Goal: Task Accomplishment & Management: Use online tool/utility

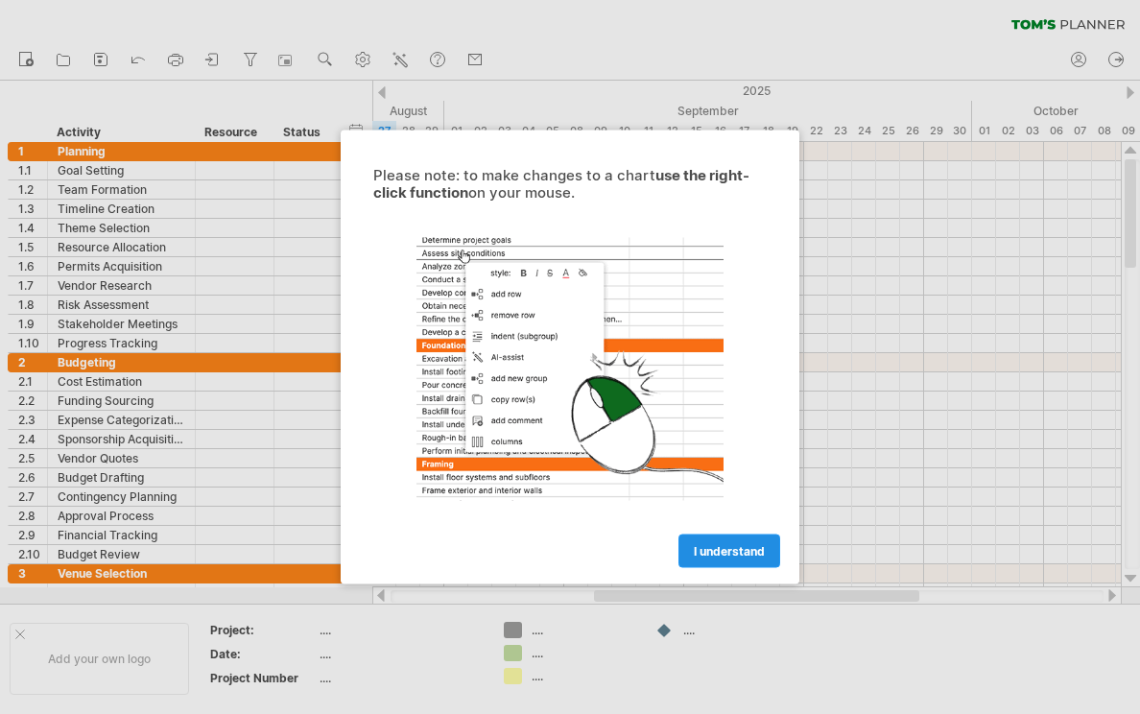
click at [748, 555] on span "I understand" at bounding box center [729, 551] width 71 height 14
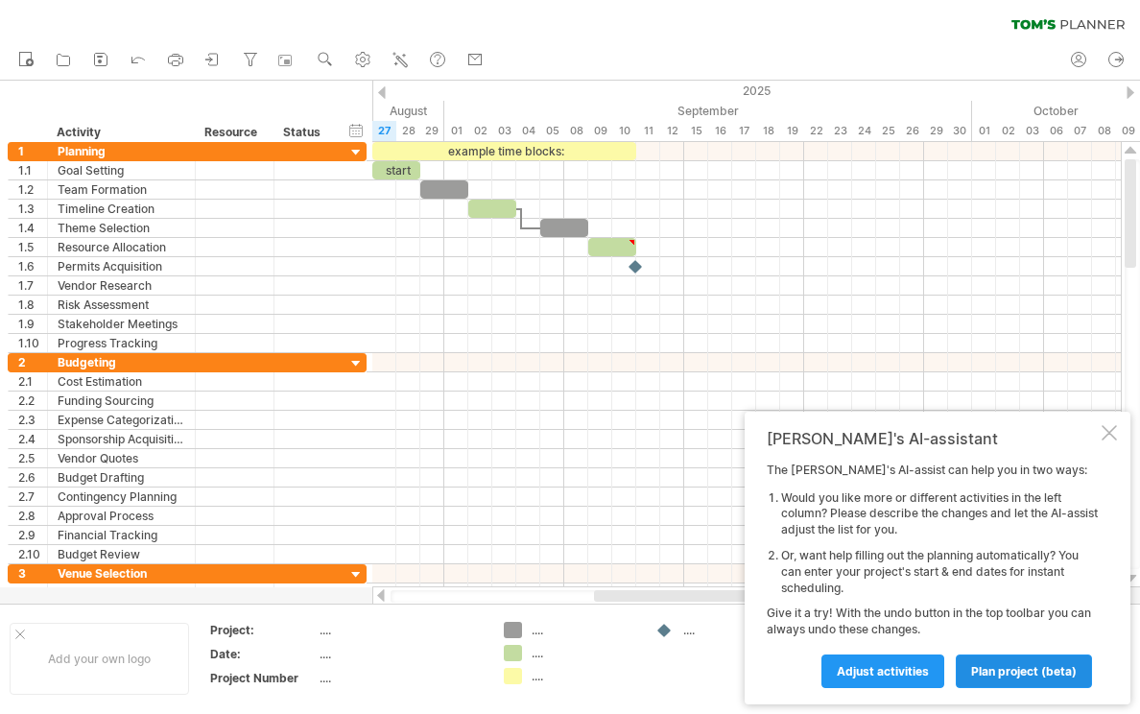
click at [1005, 675] on span "plan project (beta)" at bounding box center [1024, 671] width 106 height 14
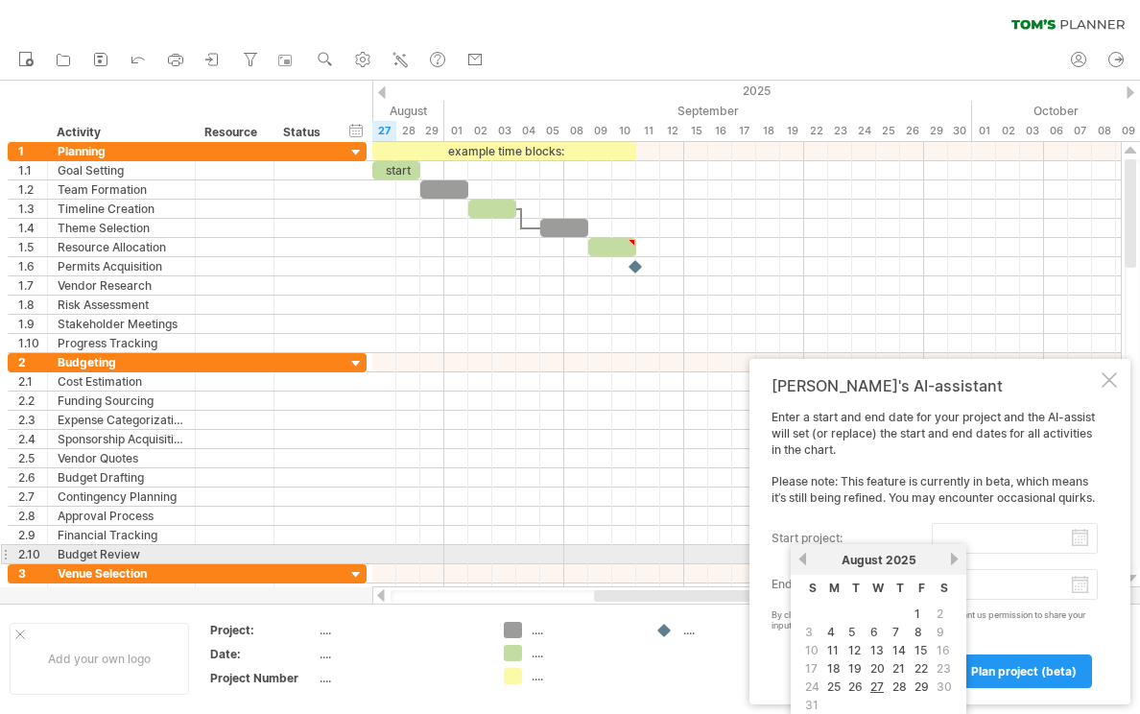
click at [972, 550] on input "start project:" at bounding box center [1015, 538] width 166 height 31
click at [875, 685] on link "27" at bounding box center [876, 686] width 17 height 18
type input "********"
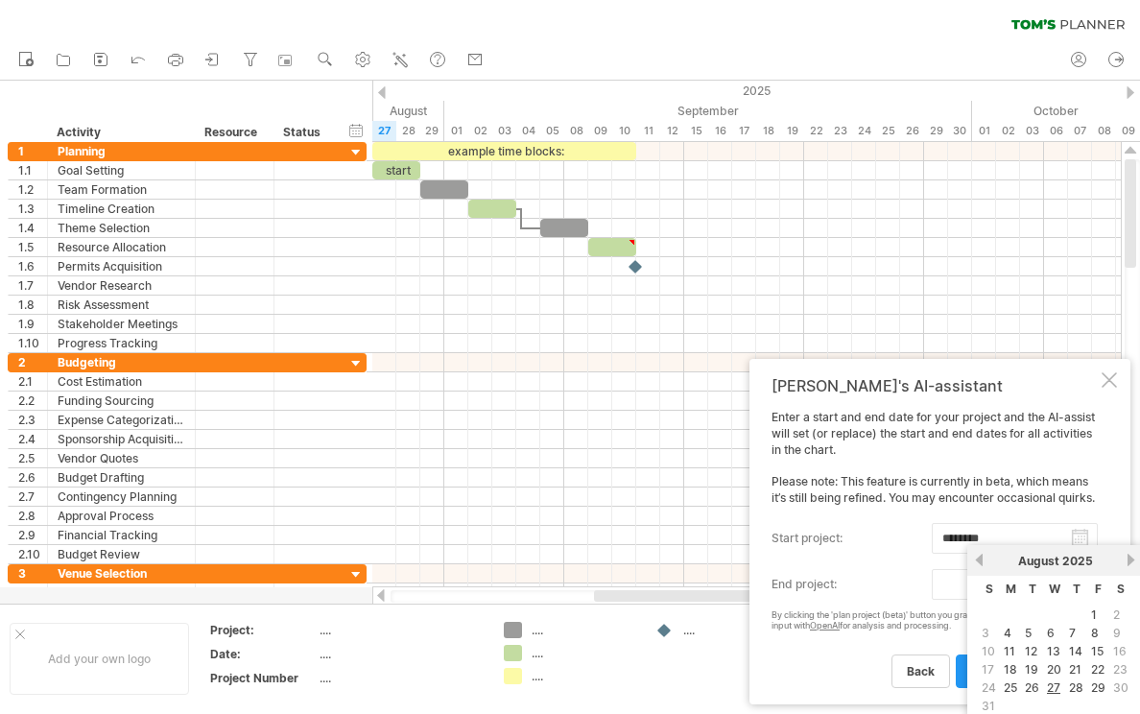
click at [1006, 591] on body "progress(100%) Trying to reach [DOMAIN_NAME] Connected again... 0% clear filter…" at bounding box center [570, 359] width 1140 height 718
click at [1127, 558] on link "next" at bounding box center [1130, 560] width 14 height 14
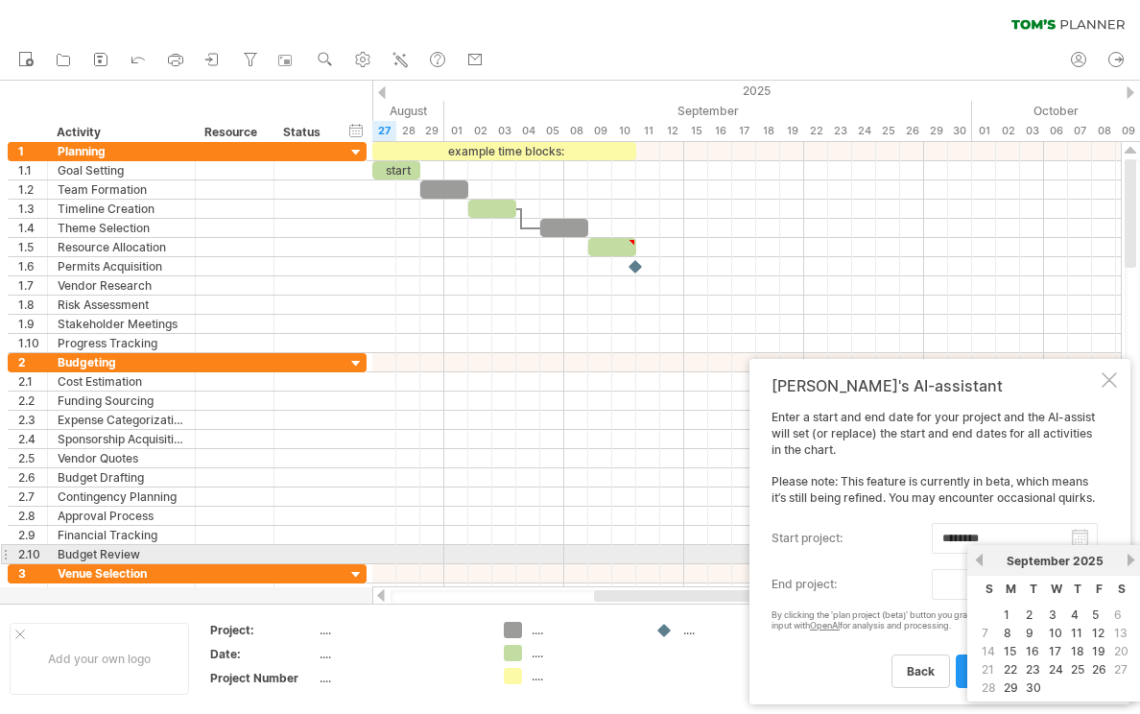
click at [1127, 558] on link "next" at bounding box center [1130, 560] width 14 height 14
click at [1035, 652] on link "14" at bounding box center [1032, 651] width 17 height 18
type input "********"
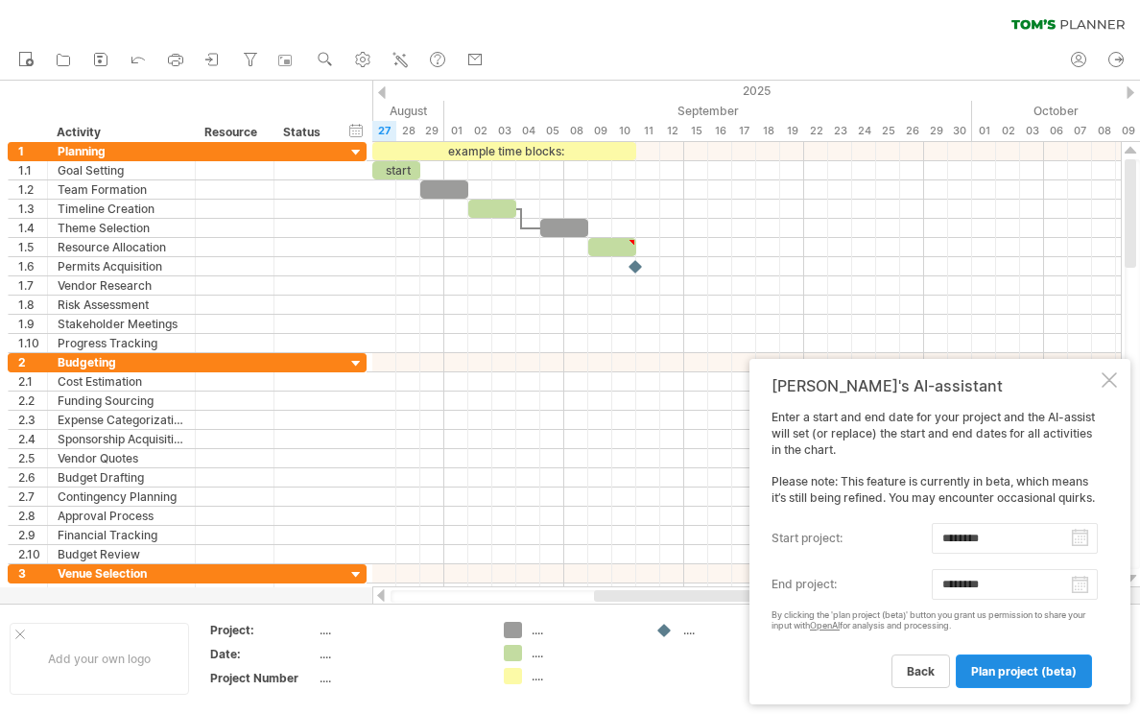
click at [1004, 674] on span "plan project (beta)" at bounding box center [1024, 671] width 106 height 14
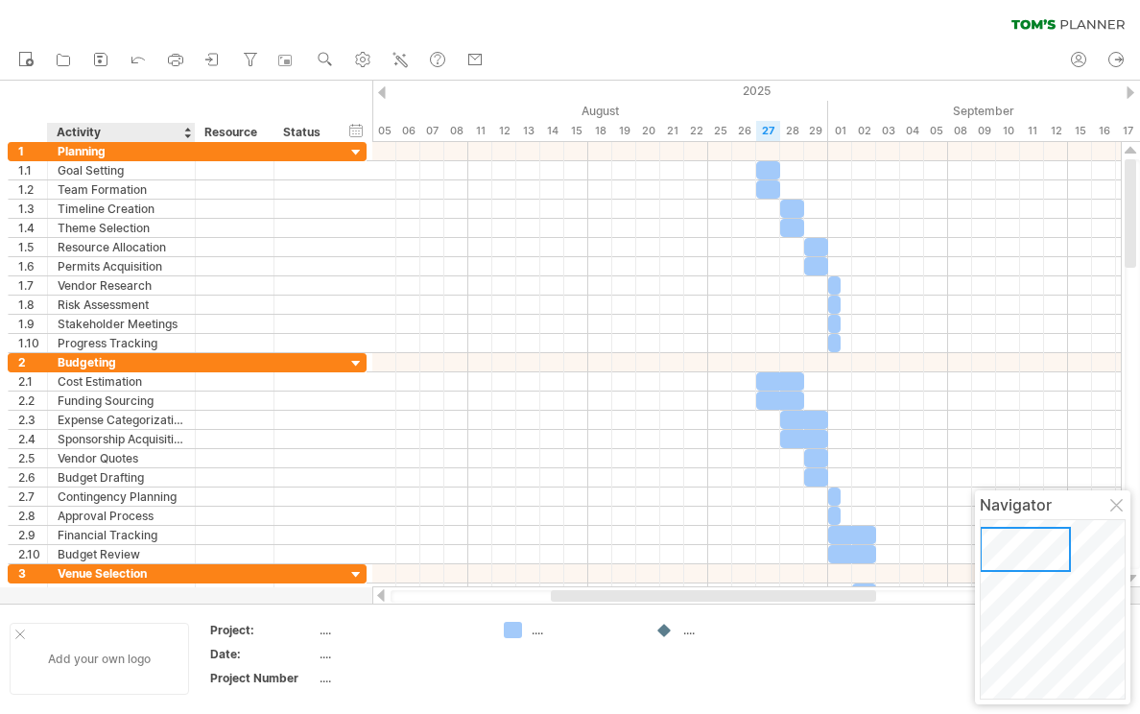
click at [130, 656] on div "Add your own logo" at bounding box center [99, 659] width 179 height 72
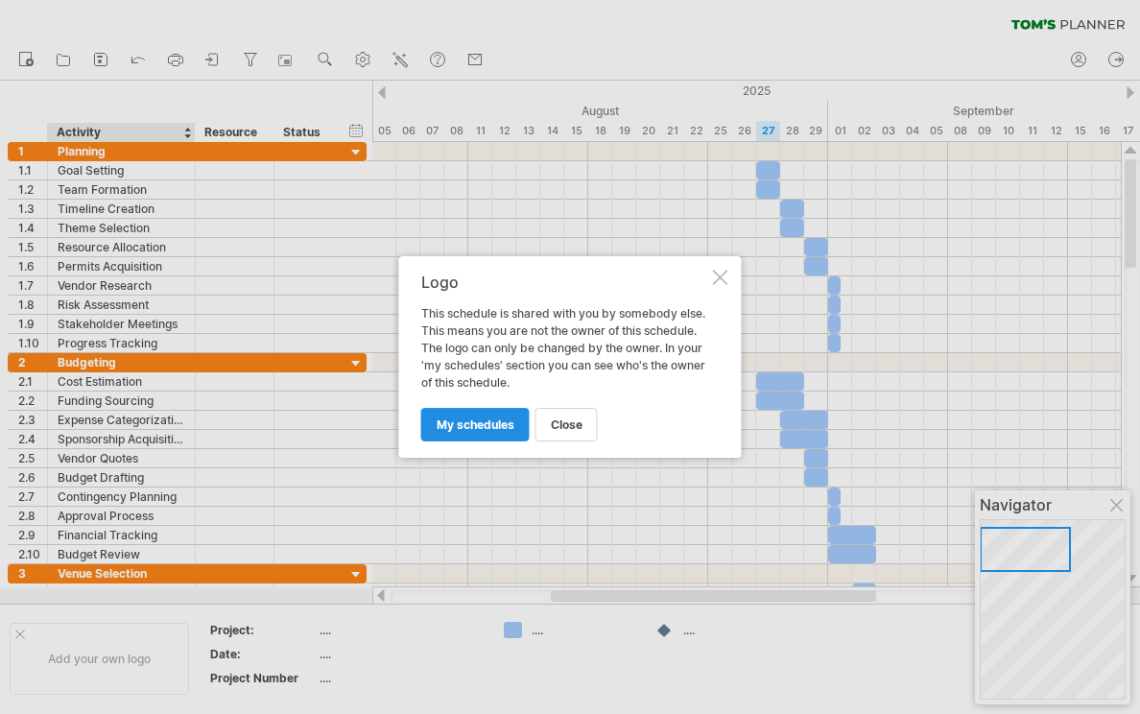
click at [511, 427] on span "my schedules" at bounding box center [476, 424] width 78 height 14
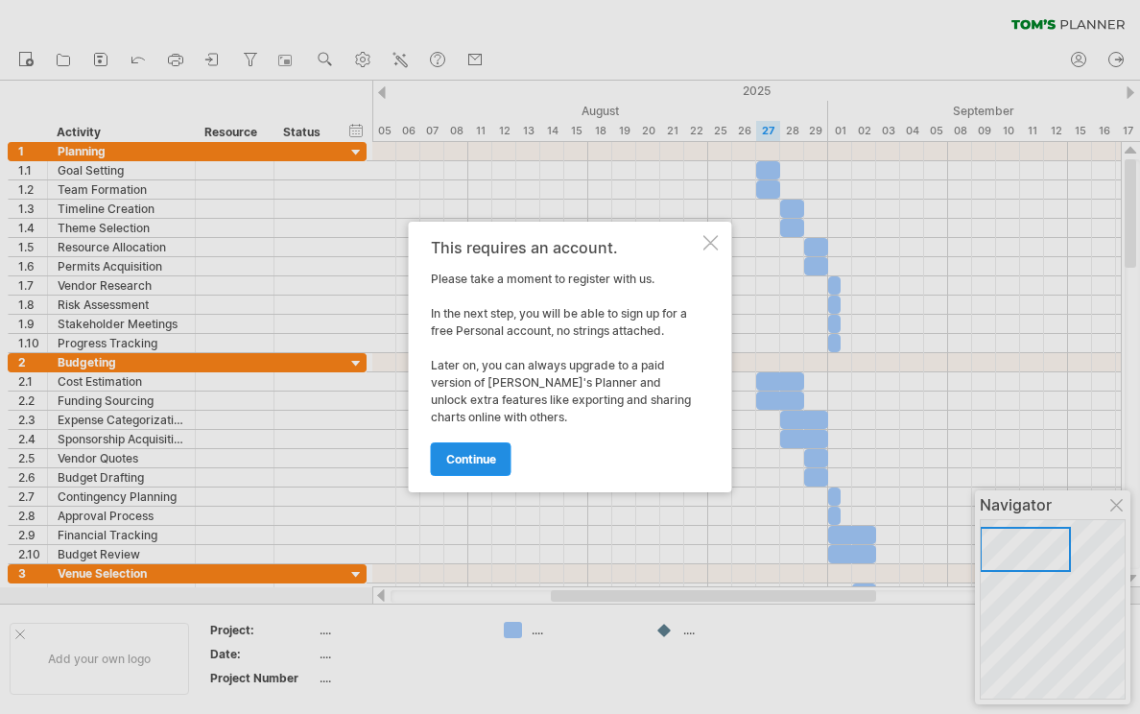
click at [468, 470] on link "continue" at bounding box center [471, 459] width 81 height 34
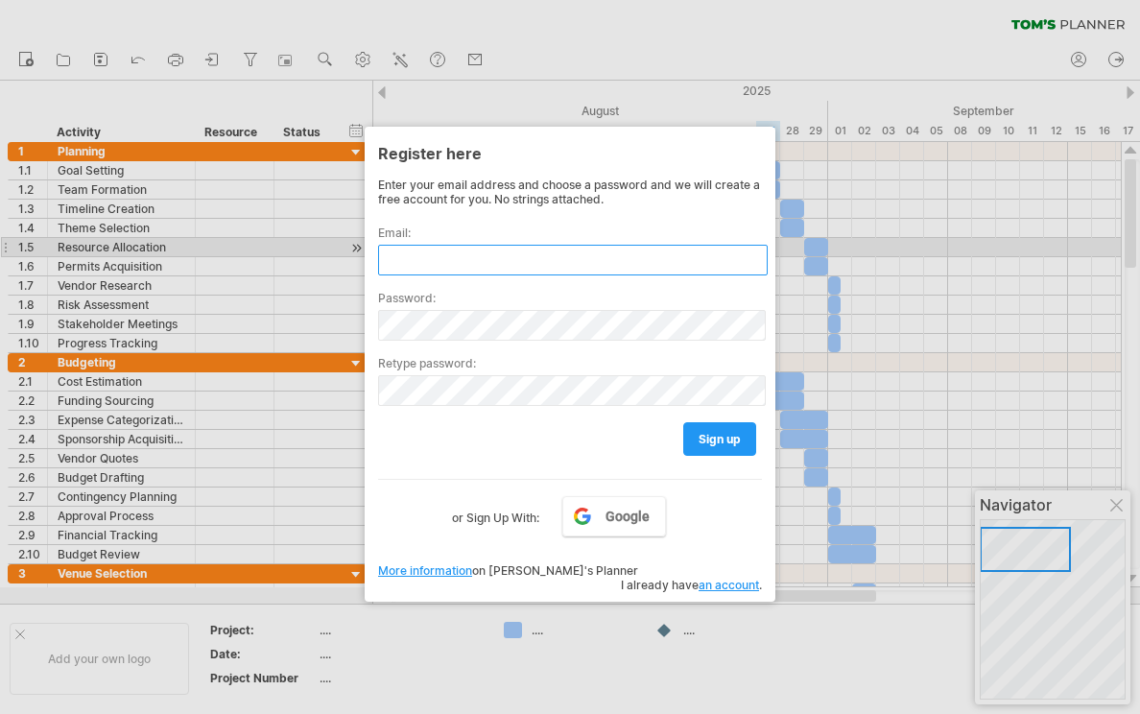
click at [451, 245] on input "text" at bounding box center [573, 260] width 390 height 31
click at [409, 269] on input "text" at bounding box center [573, 260] width 390 height 31
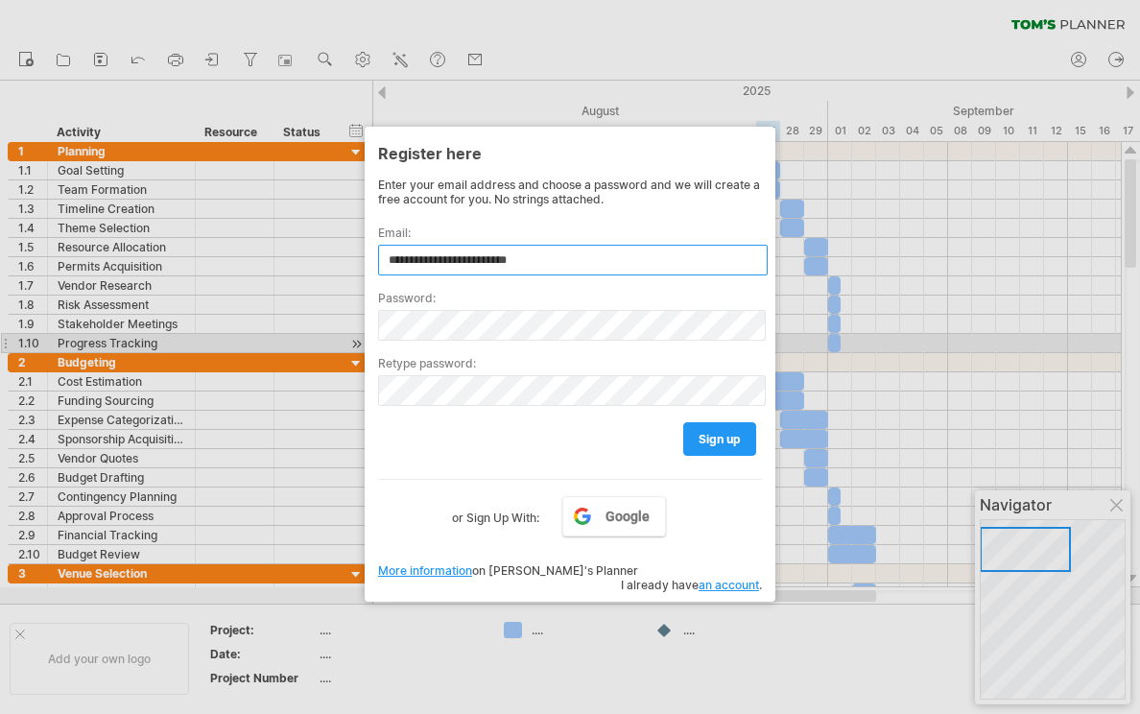
type input "**********"
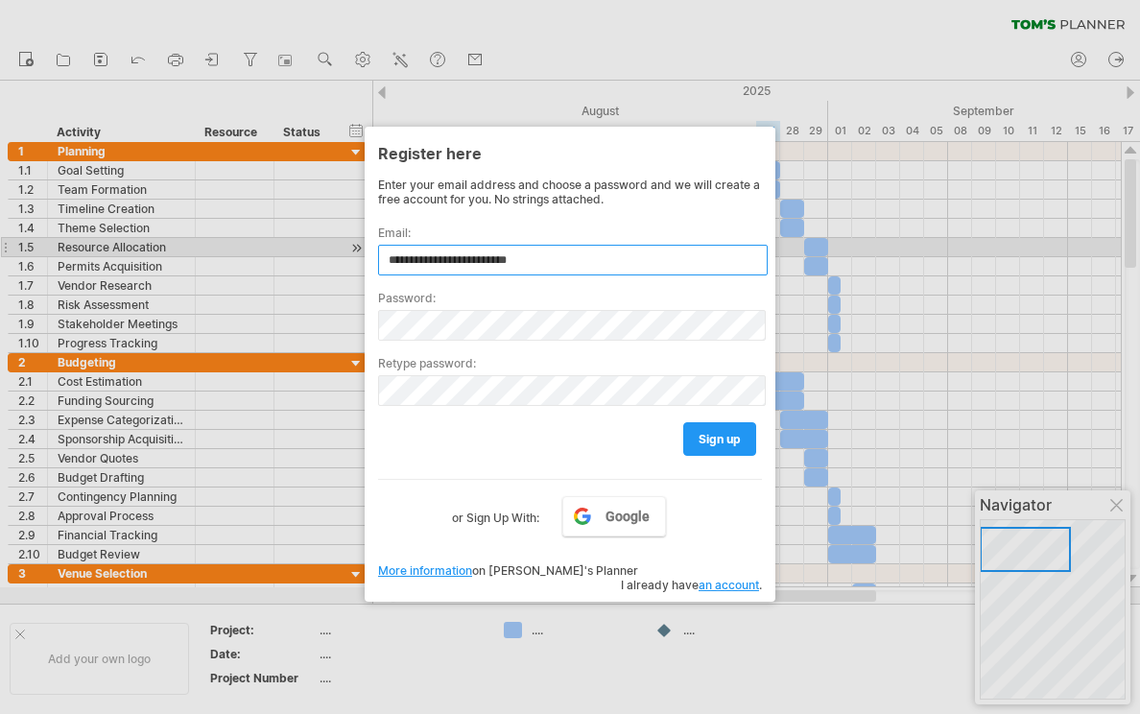
click at [580, 253] on input "**********" at bounding box center [573, 260] width 390 height 31
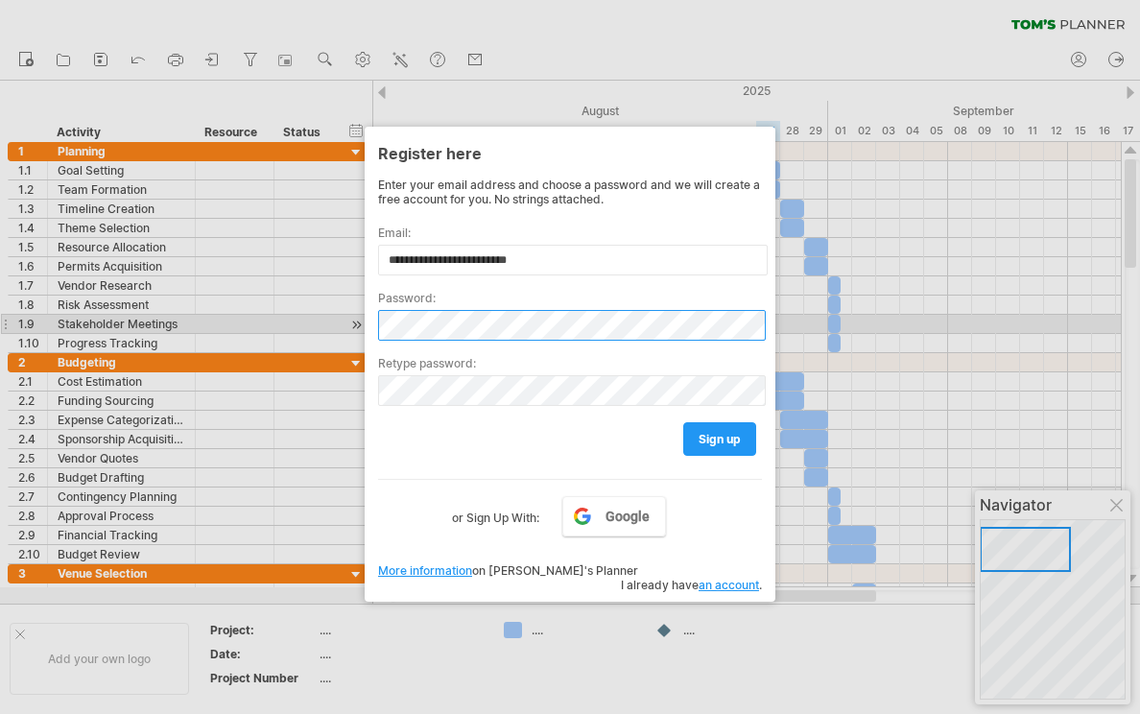
click at [319, 329] on div "Trying to reach [DOMAIN_NAME] Connected again... 0% clear filter new 1" at bounding box center [570, 357] width 1140 height 714
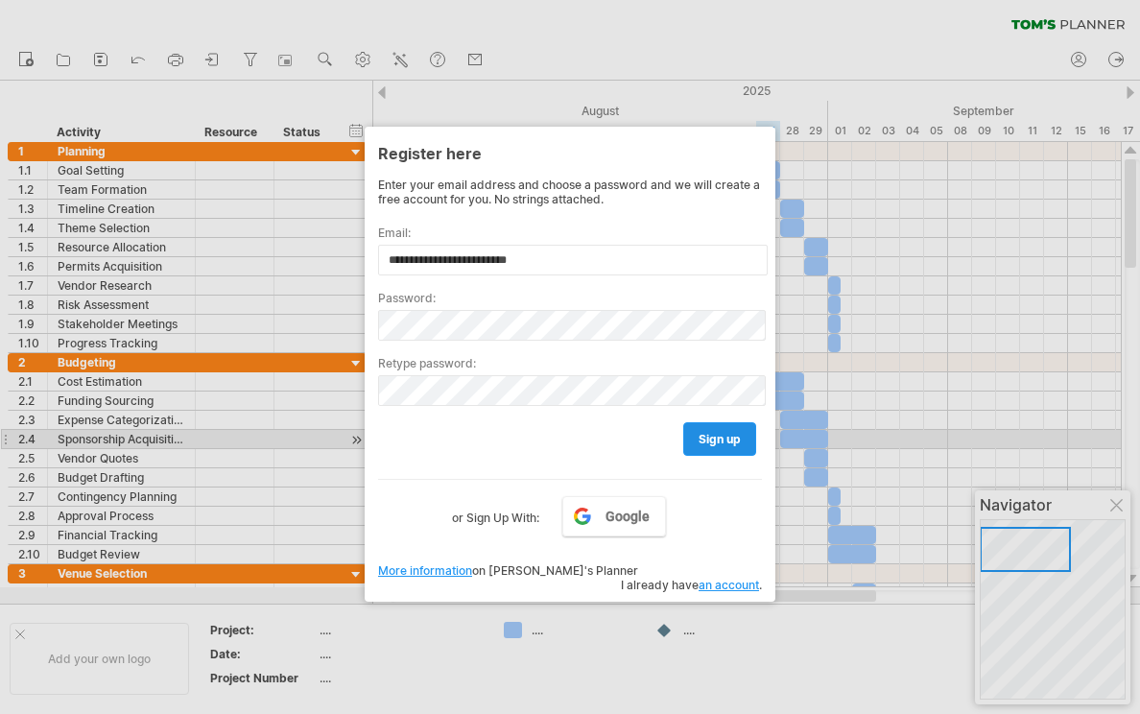
click at [728, 443] on span "sign up" at bounding box center [719, 439] width 42 height 14
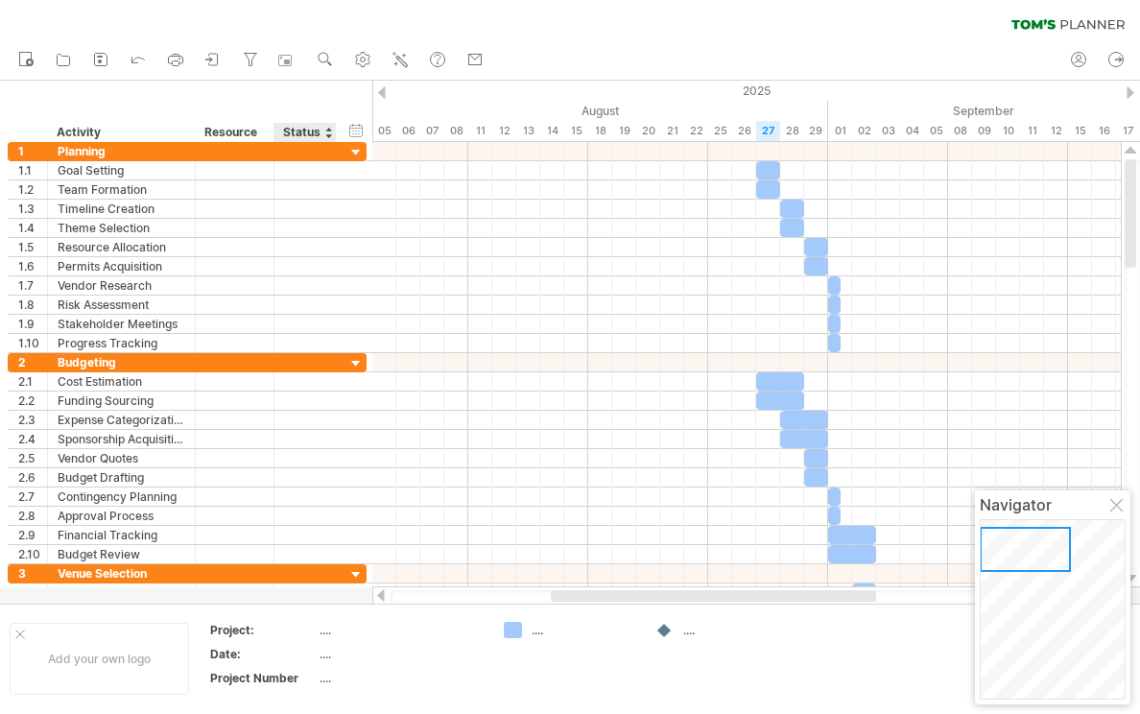
click at [330, 632] on div "...." at bounding box center [399, 630] width 161 height 16
type input "**********"
click at [516, 622] on div "Trying to reach [DOMAIN_NAME] Connected again... 0% clear filter new 1" at bounding box center [570, 357] width 1140 height 714
click at [515, 635] on div "Trying to reach [DOMAIN_NAME] Connected again... 0% clear filter new 1" at bounding box center [570, 357] width 1140 height 714
click at [536, 635] on div "...." at bounding box center [584, 630] width 105 height 16
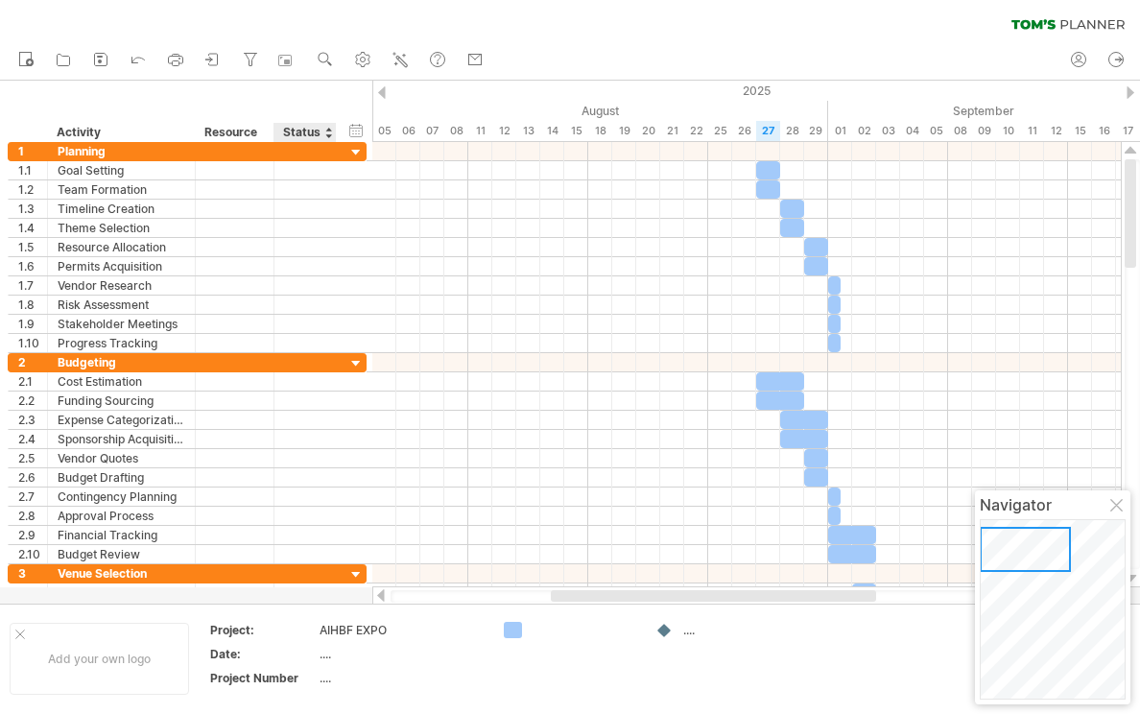
click at [333, 657] on div "...." at bounding box center [399, 654] width 161 height 16
type input "**********"
click at [327, 680] on div "...." at bounding box center [399, 678] width 161 height 16
type input "***"
click at [523, 683] on td at bounding box center [570, 659] width 152 height 74
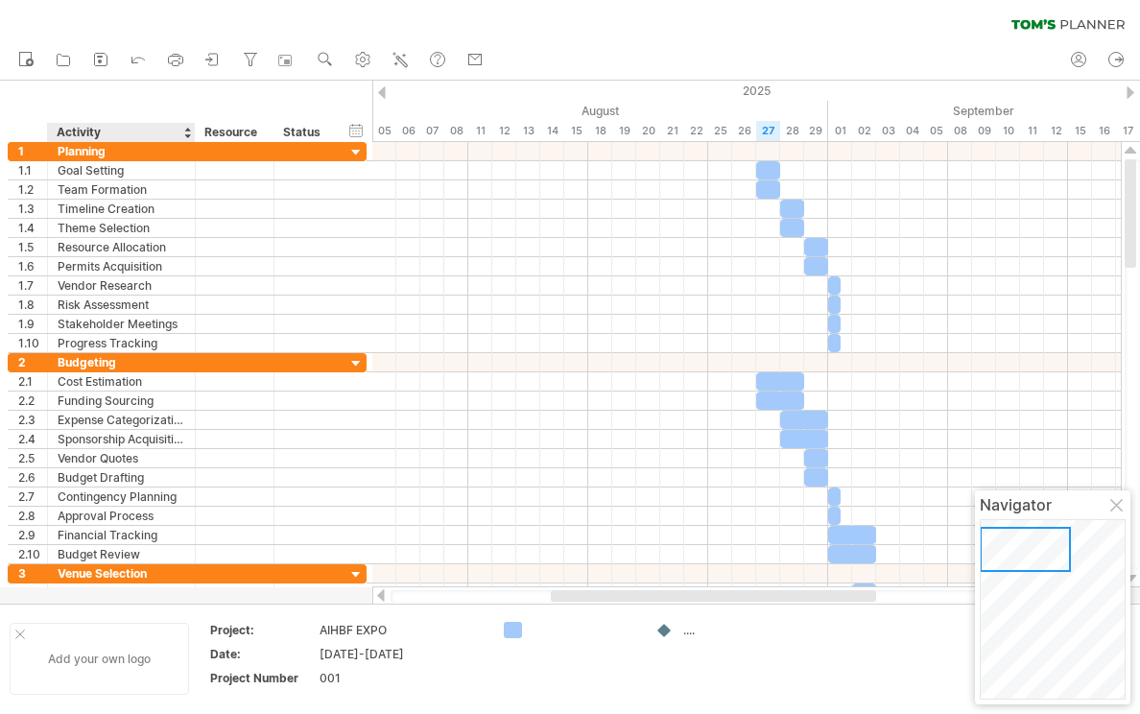
click at [115, 650] on div "Add your own logo" at bounding box center [99, 659] width 179 height 72
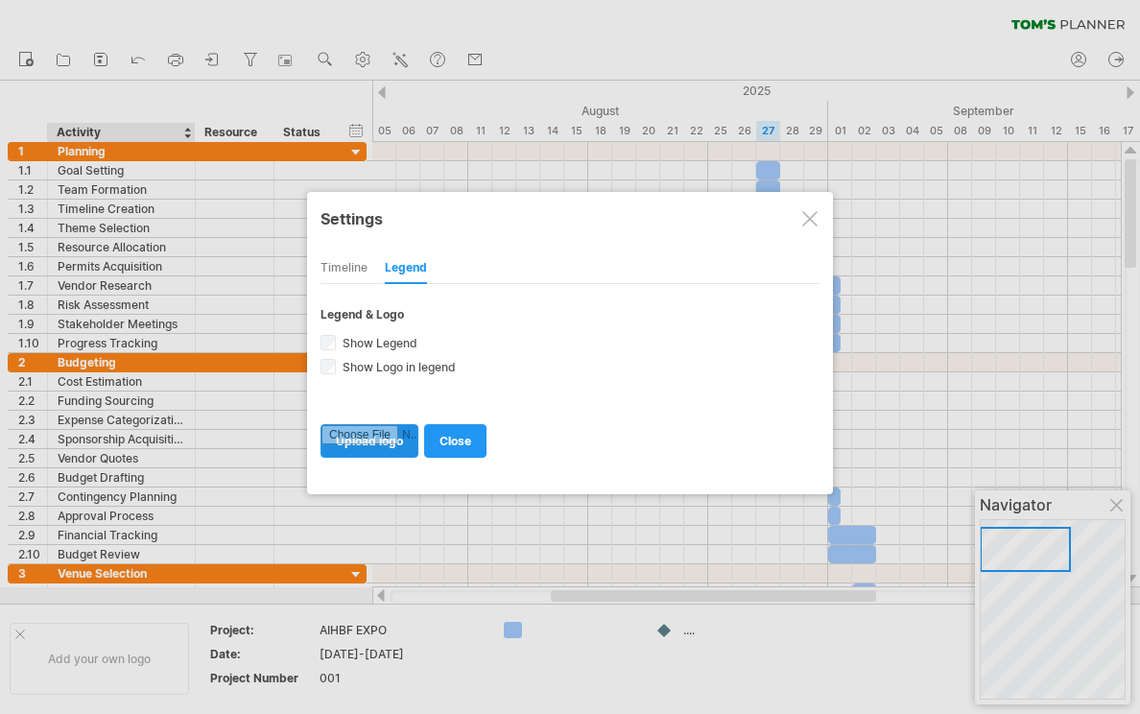
click at [379, 450] on input "file" at bounding box center [369, 441] width 96 height 32
type input "**********"
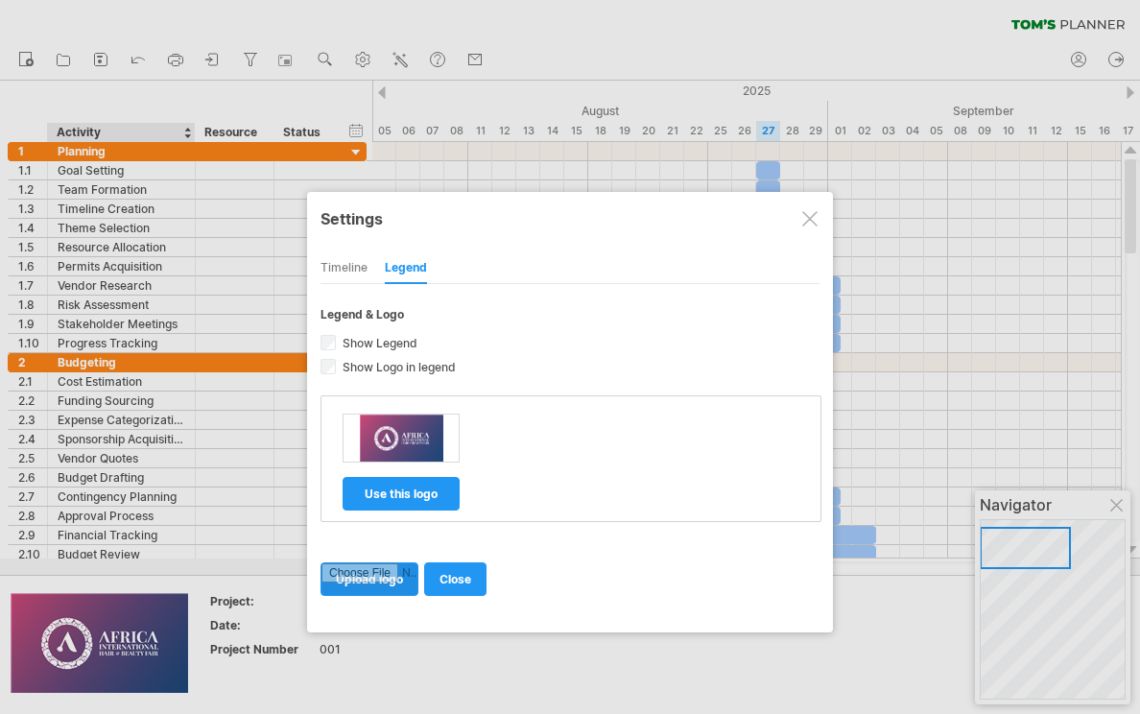
click at [398, 579] on input "file" at bounding box center [369, 579] width 96 height 32
click at [471, 583] on link "close" at bounding box center [455, 579] width 62 height 34
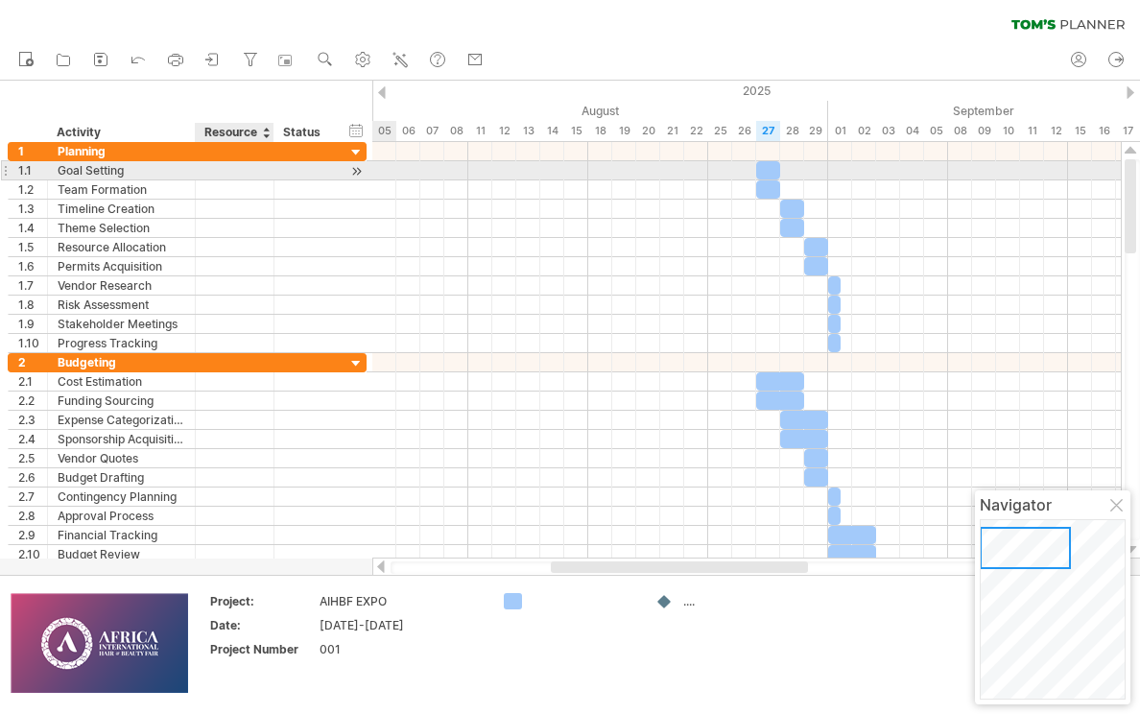
click at [248, 172] on div at bounding box center [234, 170] width 59 height 18
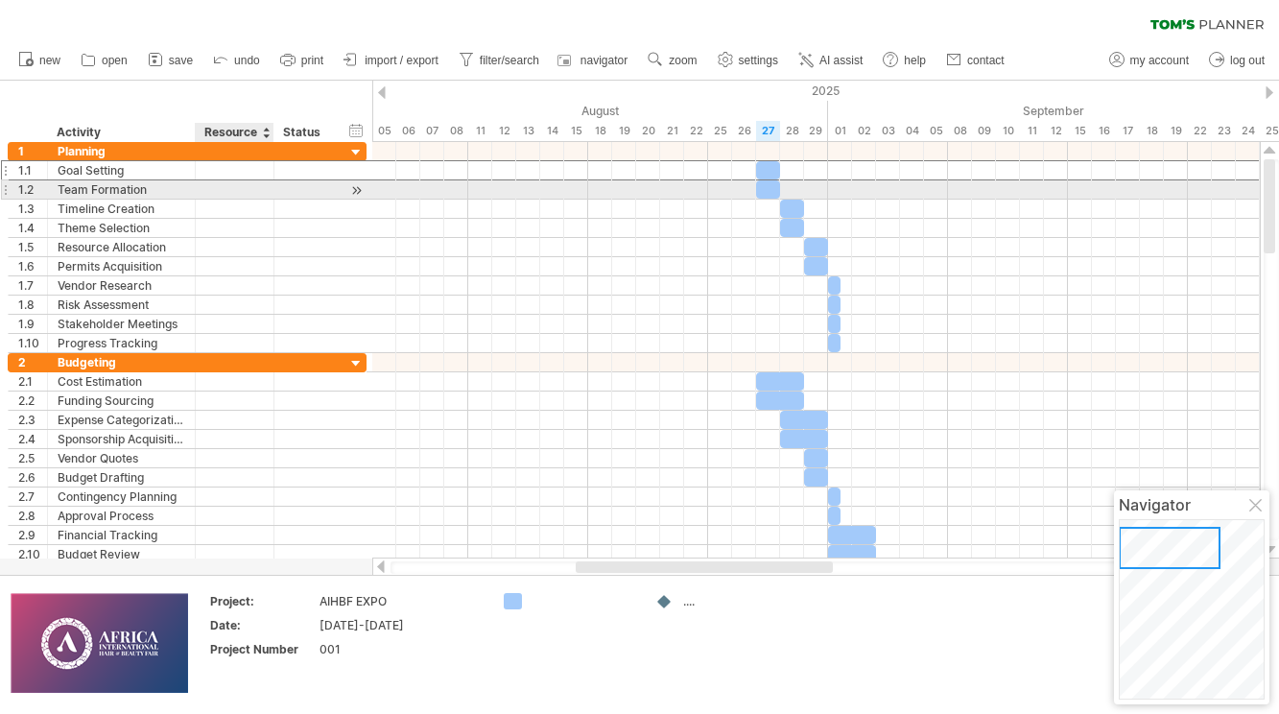
click at [232, 192] on div at bounding box center [234, 189] width 59 height 18
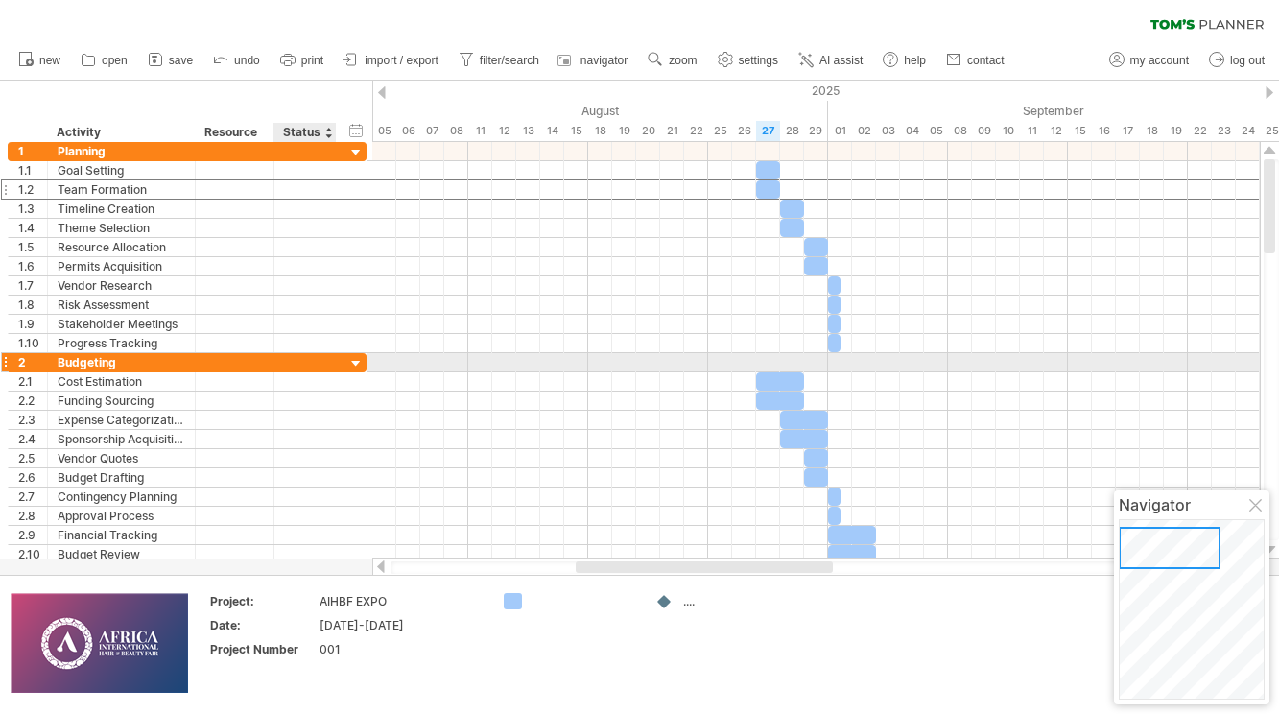
click at [353, 361] on div at bounding box center [356, 364] width 18 height 18
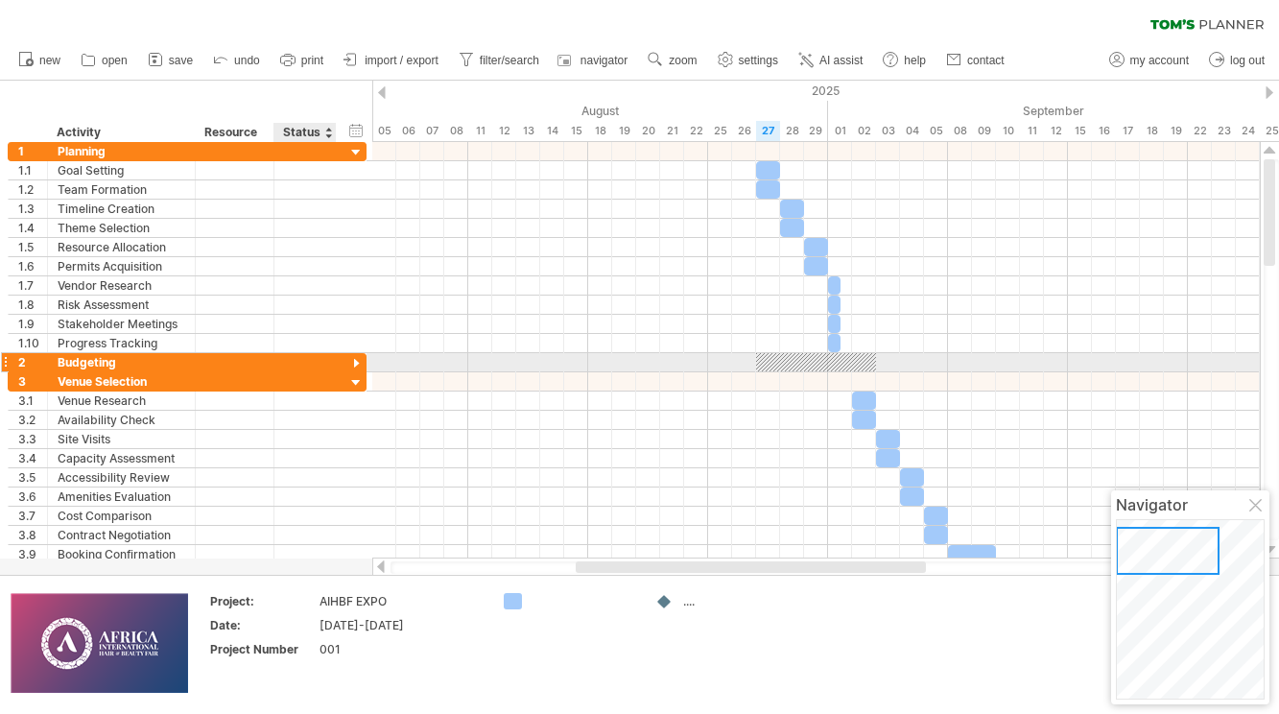
click at [353, 361] on div at bounding box center [356, 364] width 18 height 18
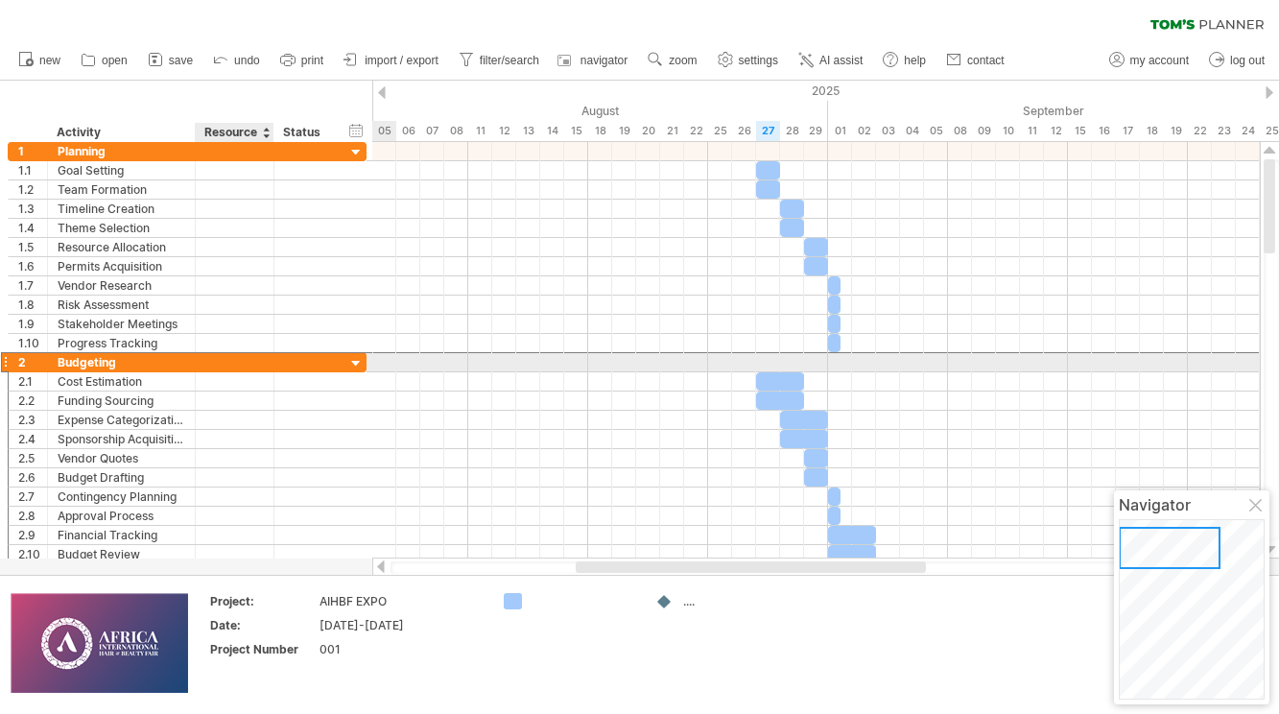
click at [255, 366] on div at bounding box center [234, 362] width 59 height 18
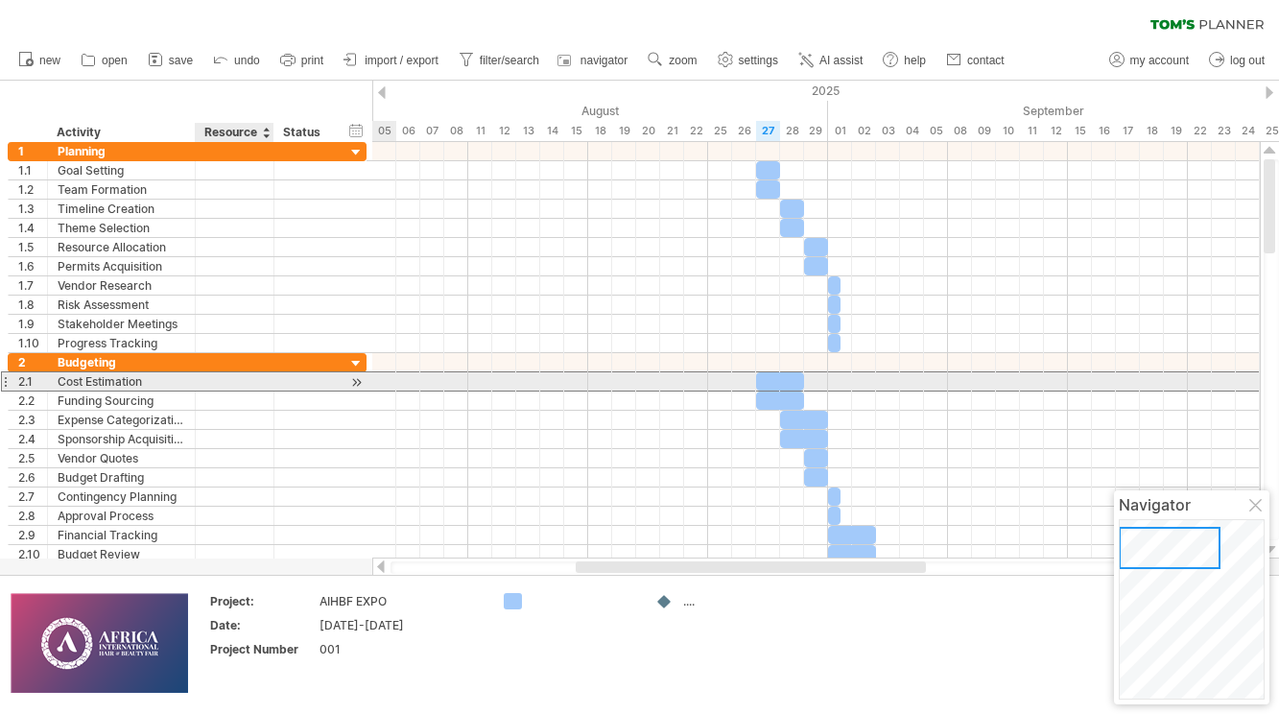
click at [208, 382] on div at bounding box center [234, 381] width 59 height 18
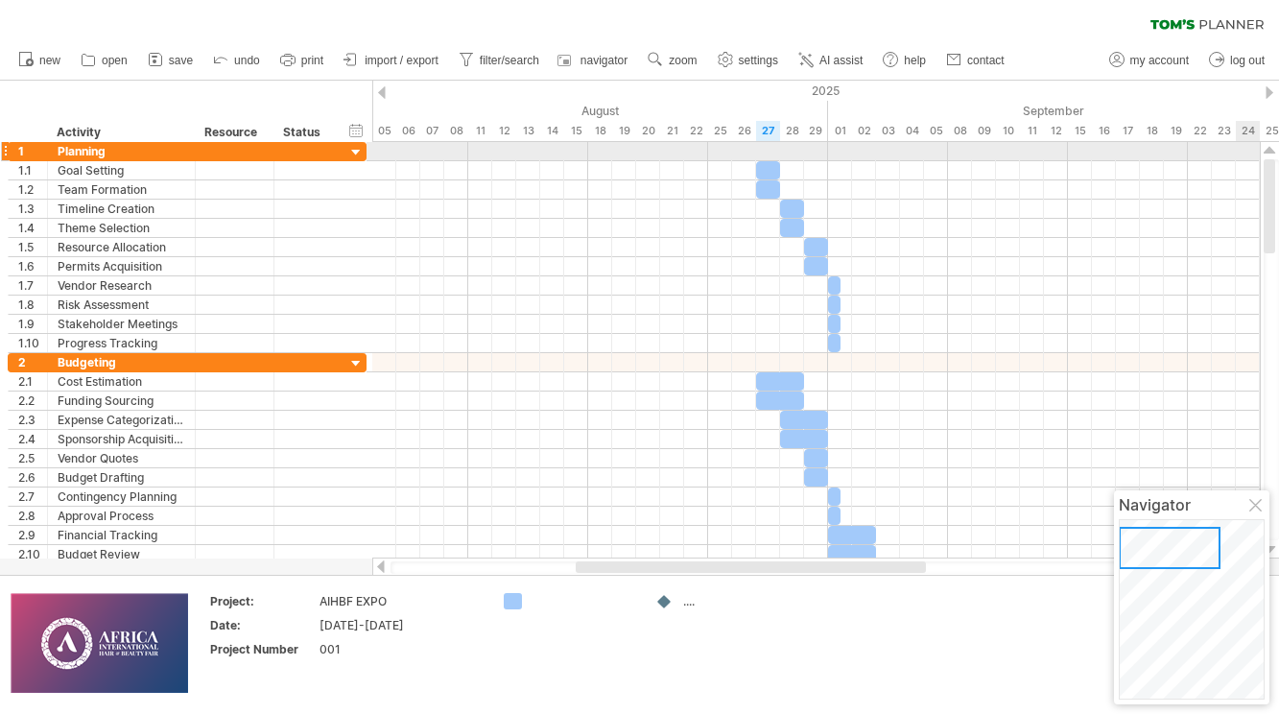
drag, startPoint x: 1267, startPoint y: 175, endPoint x: 1276, endPoint y: 148, distance: 28.2
click at [1139, 148] on div at bounding box center [1270, 350] width 20 height 416
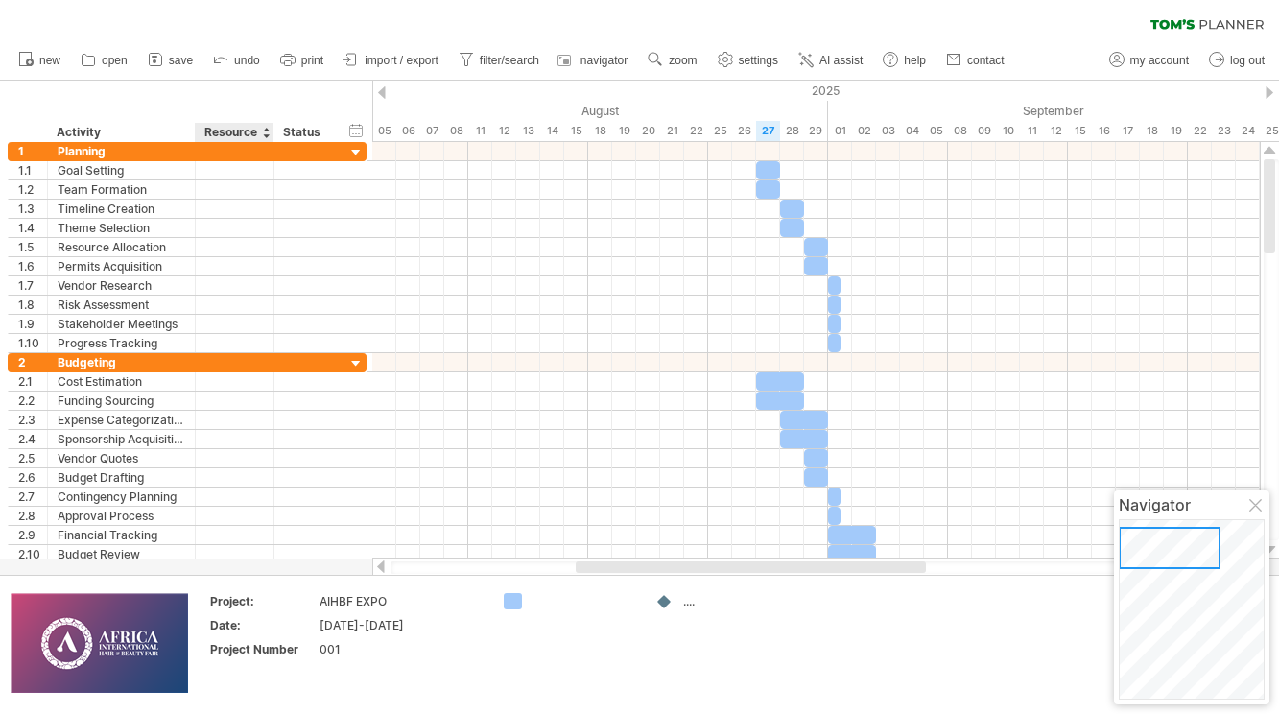
click at [272, 127] on div at bounding box center [273, 132] width 7 height 19
click at [264, 129] on div at bounding box center [266, 132] width 8 height 19
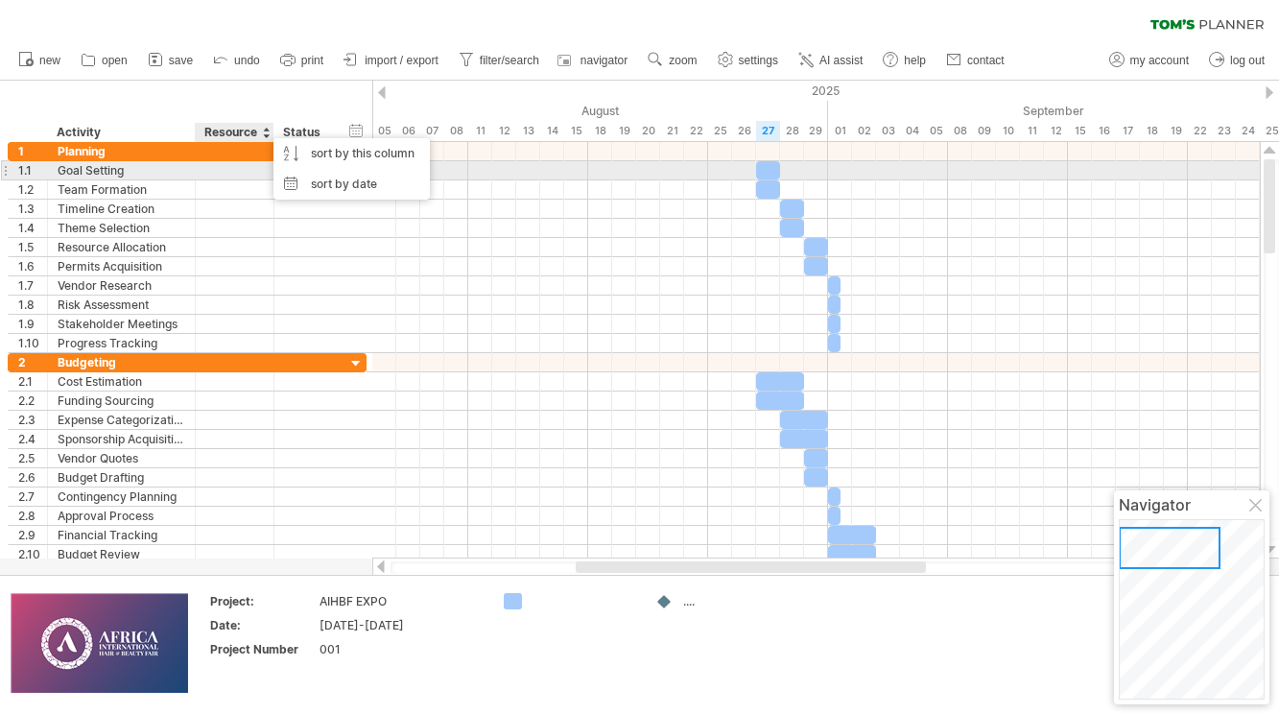
click at [244, 177] on div at bounding box center [234, 170] width 59 height 18
click at [319, 169] on div at bounding box center [305, 170] width 42 height 18
click at [356, 168] on div at bounding box center [356, 171] width 18 height 20
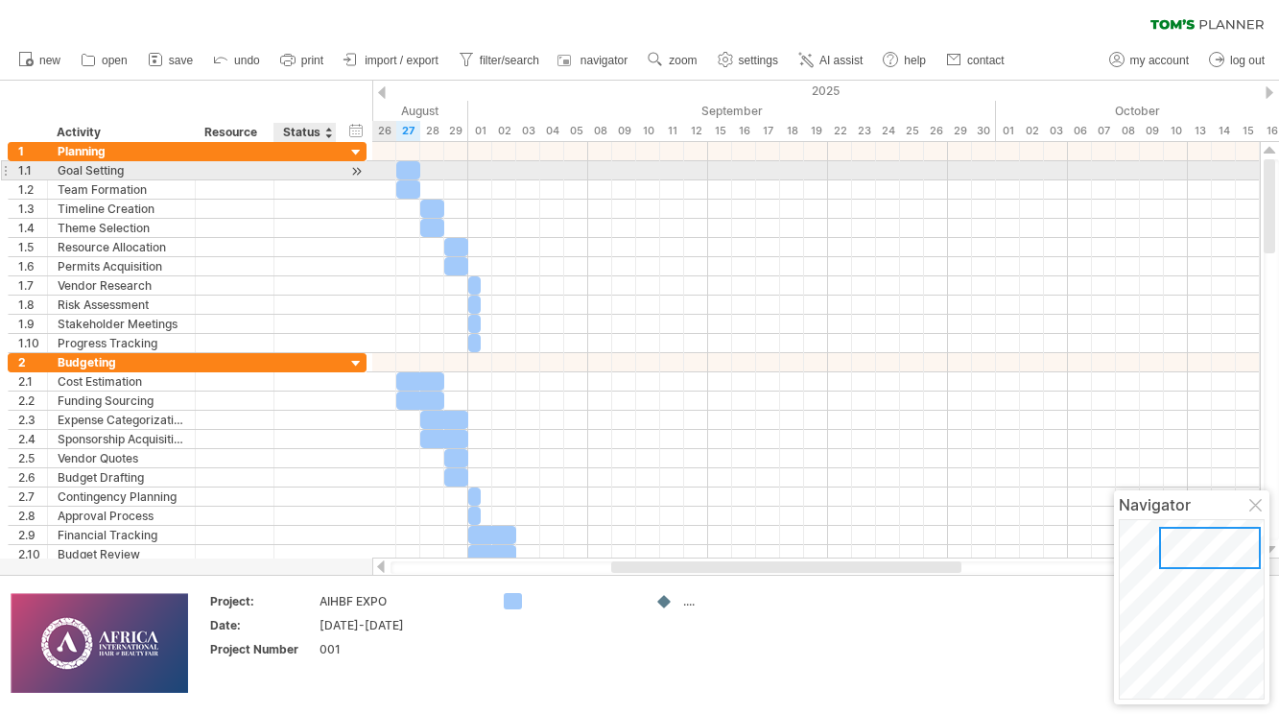
click at [356, 168] on div at bounding box center [356, 171] width 18 height 20
click at [359, 173] on div at bounding box center [356, 171] width 18 height 20
click at [358, 171] on div at bounding box center [356, 171] width 18 height 20
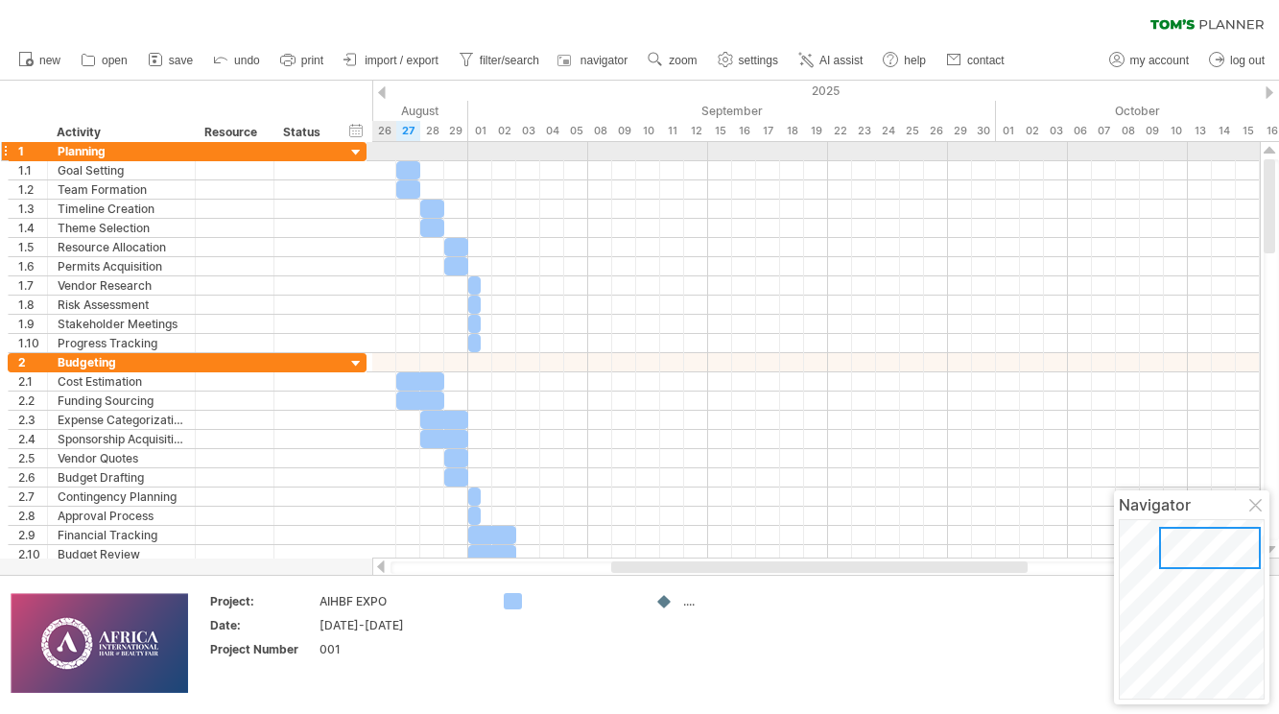
click at [357, 144] on div at bounding box center [356, 153] width 18 height 18
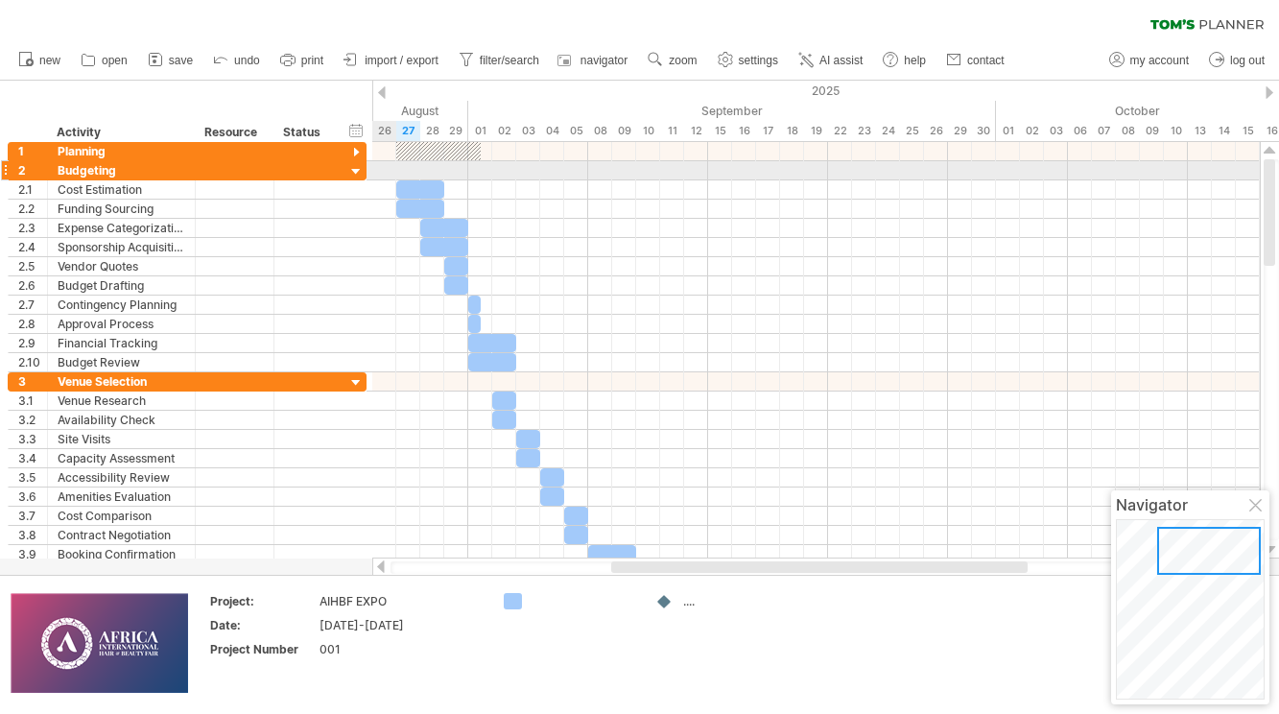
click at [356, 167] on div at bounding box center [356, 172] width 18 height 18
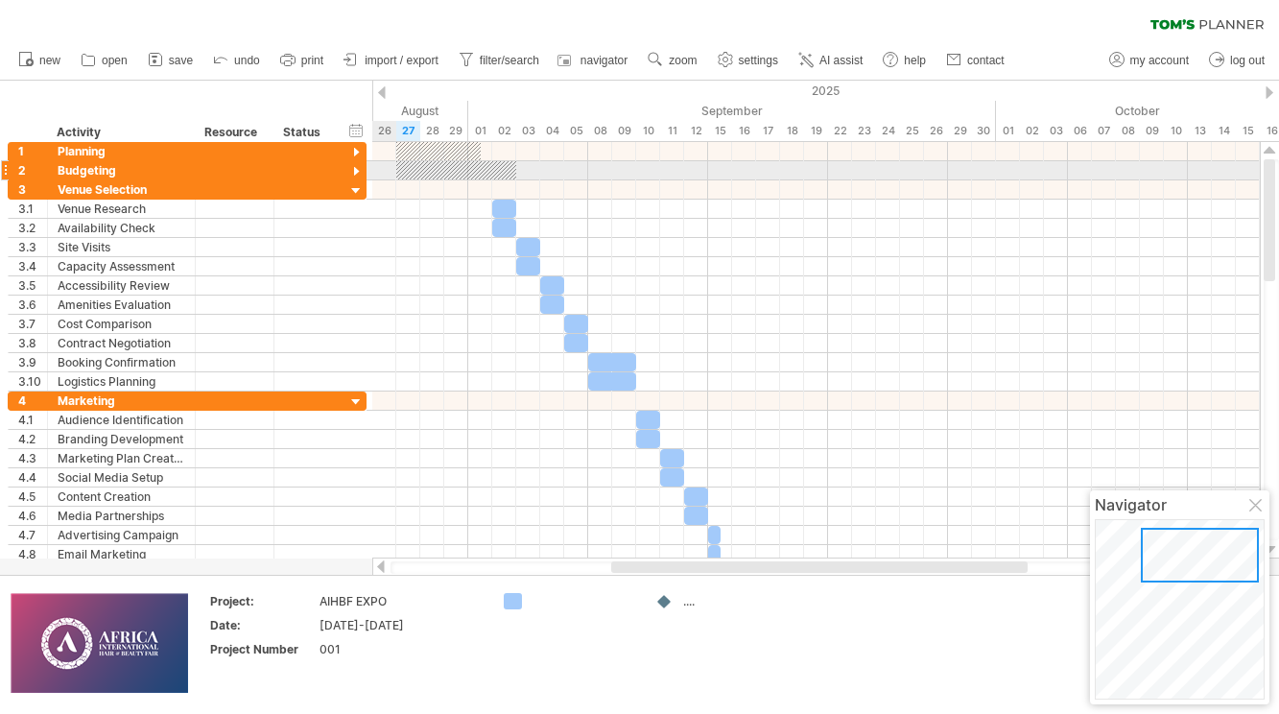
click at [356, 167] on div at bounding box center [356, 172] width 18 height 18
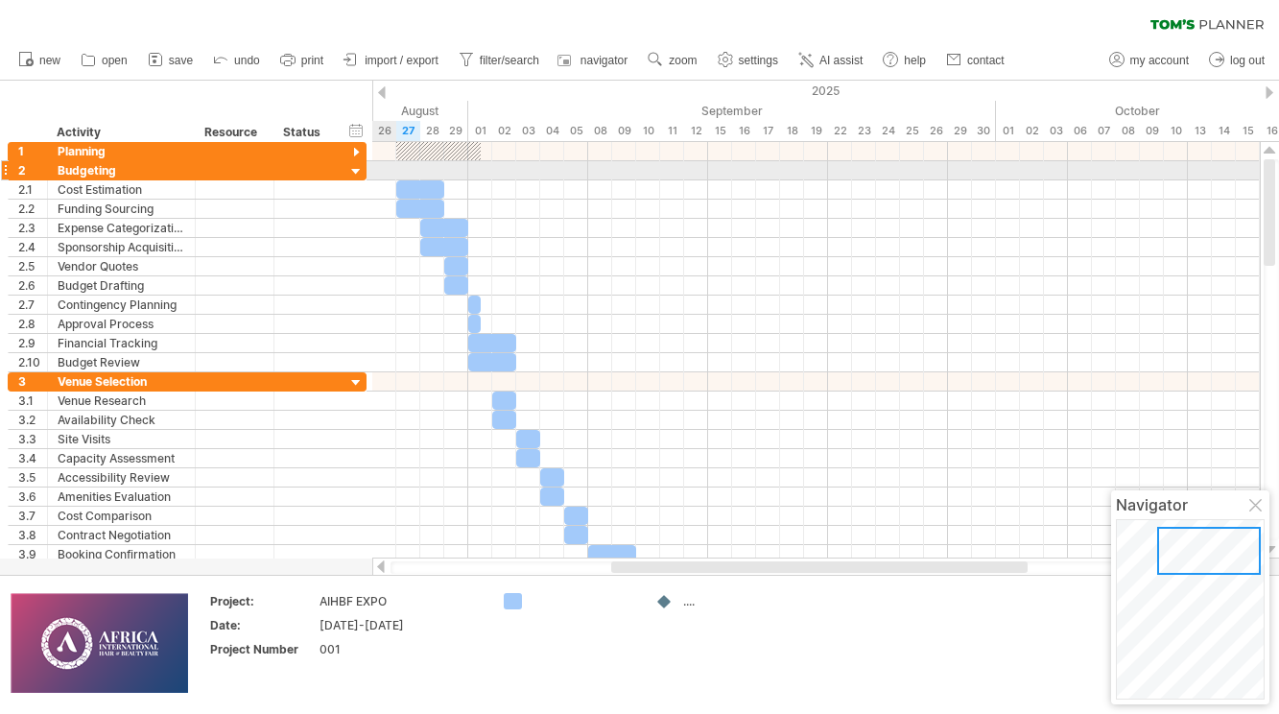
click at [357, 169] on div at bounding box center [356, 172] width 18 height 18
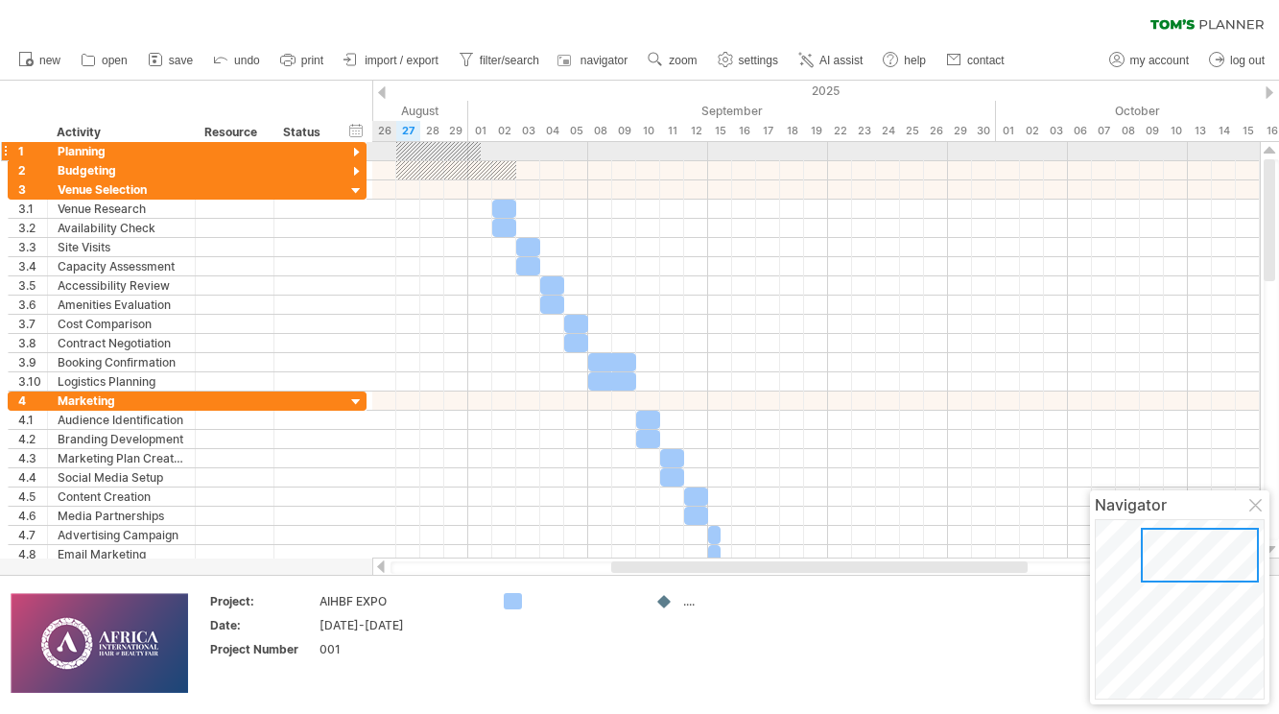
click at [359, 150] on div at bounding box center [356, 153] width 18 height 18
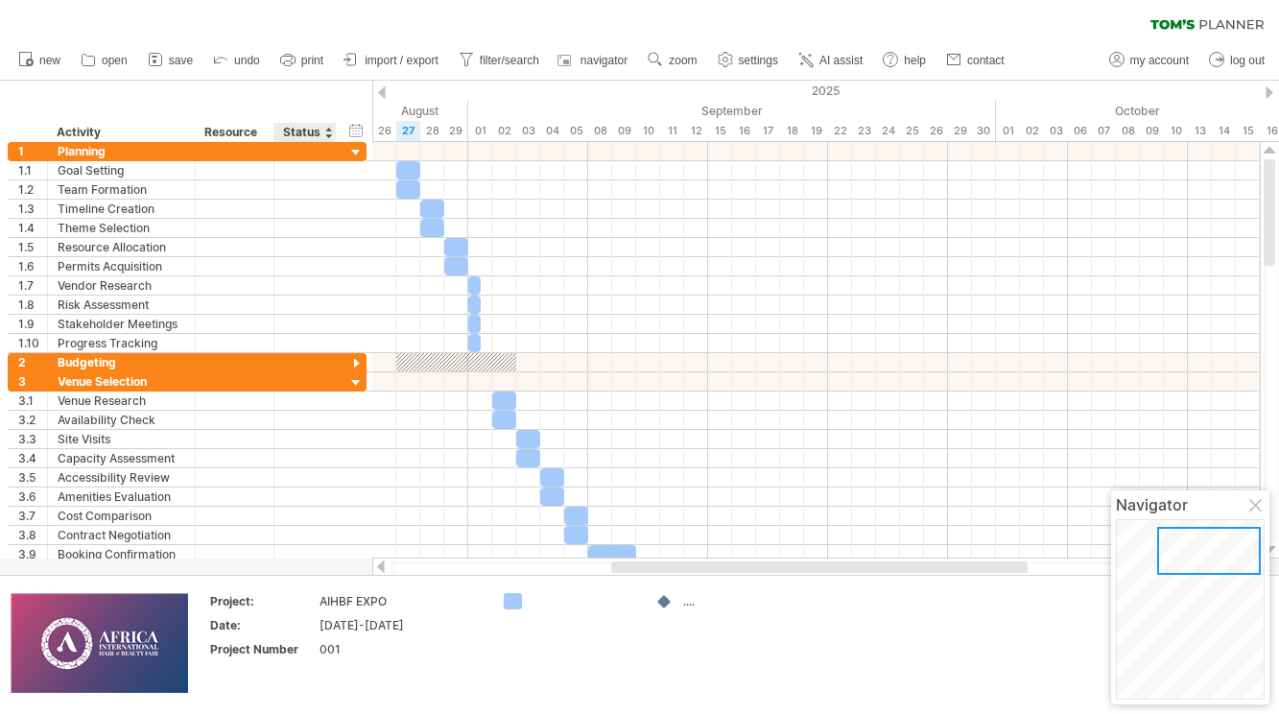
click at [329, 130] on div at bounding box center [328, 132] width 8 height 19
click at [246, 132] on div "Resource" at bounding box center [233, 132] width 59 height 19
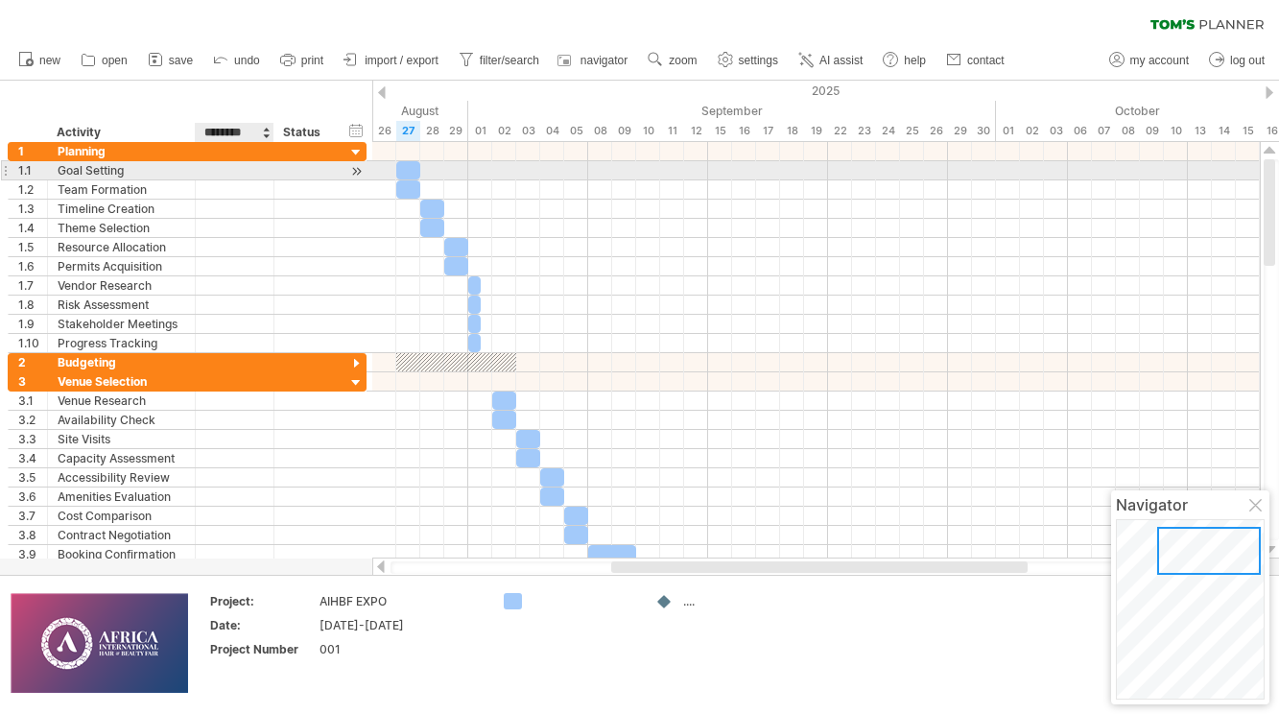
click at [244, 168] on div at bounding box center [234, 170] width 59 height 18
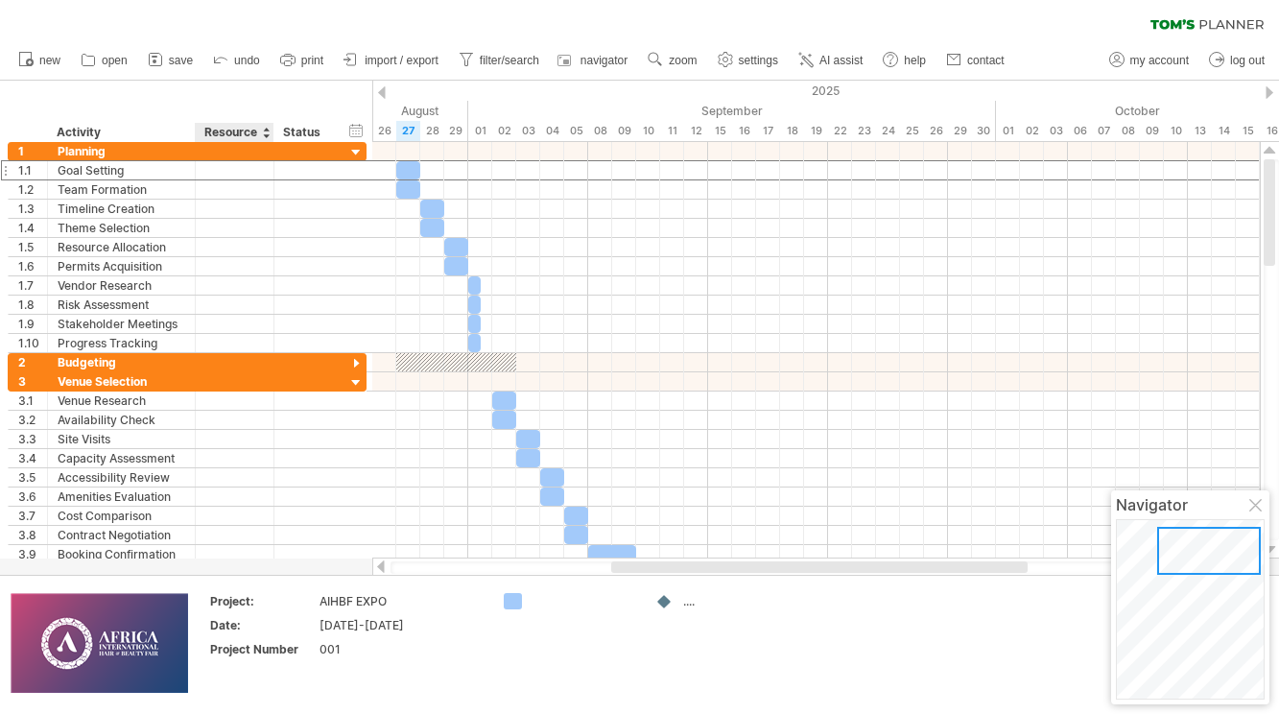
click at [265, 135] on div at bounding box center [266, 132] width 8 height 19
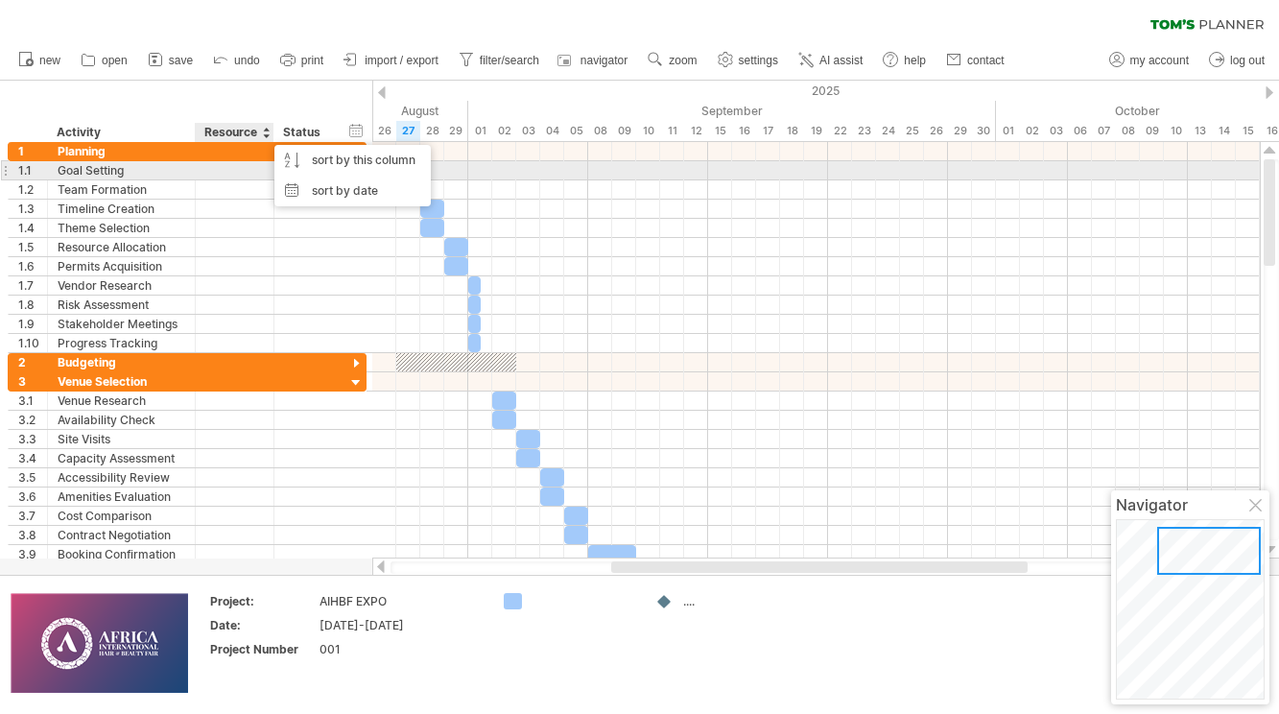
click at [222, 176] on div at bounding box center [234, 170] width 59 height 18
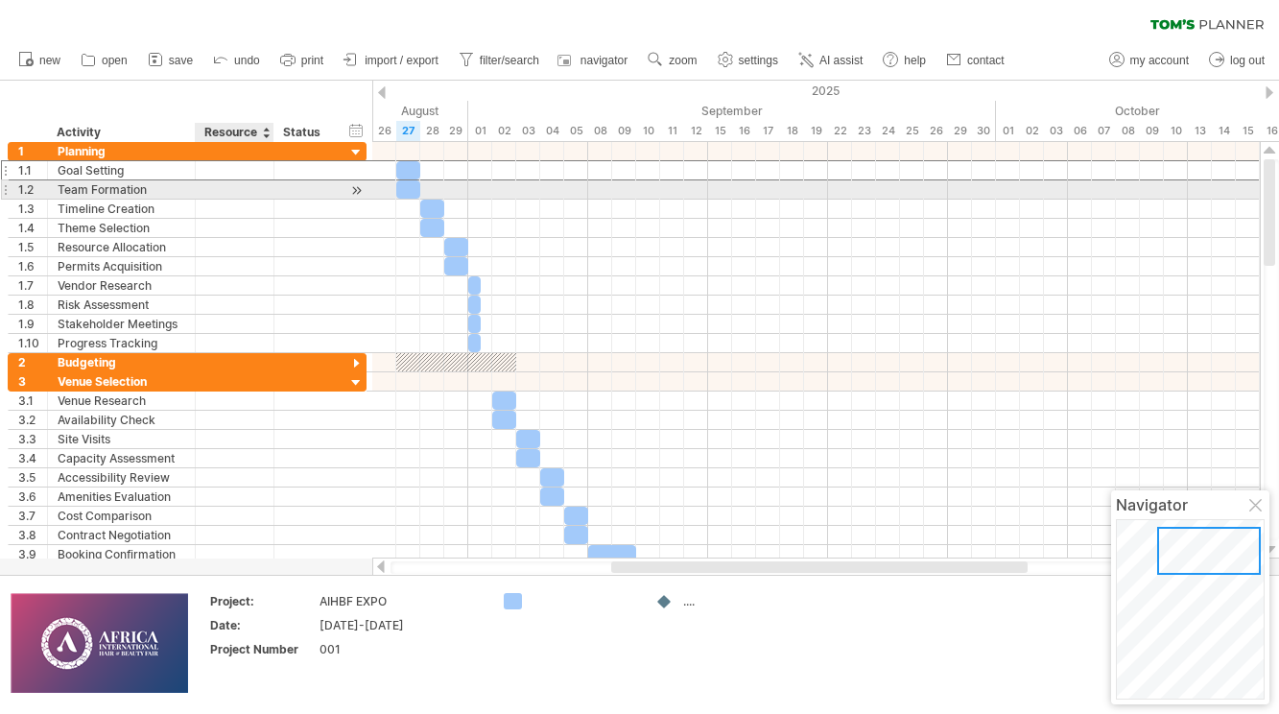
click at [212, 189] on div at bounding box center [234, 189] width 59 height 18
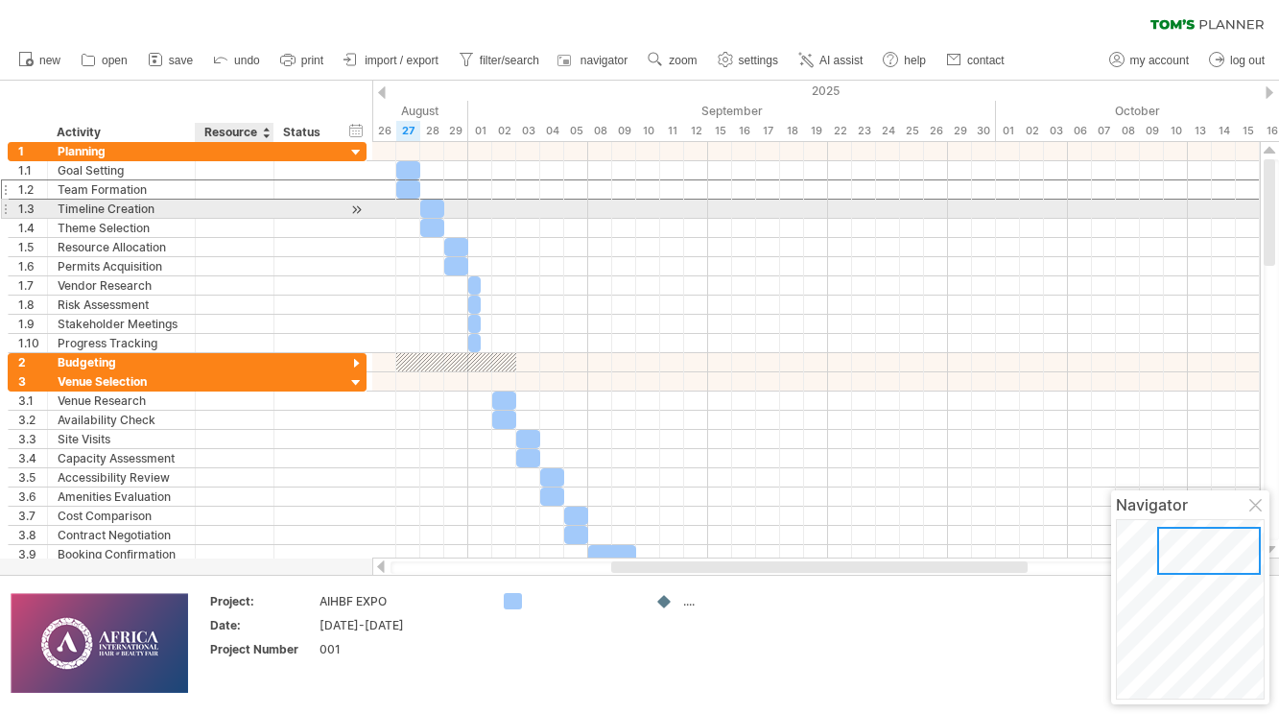
click at [221, 211] on div at bounding box center [234, 209] width 59 height 18
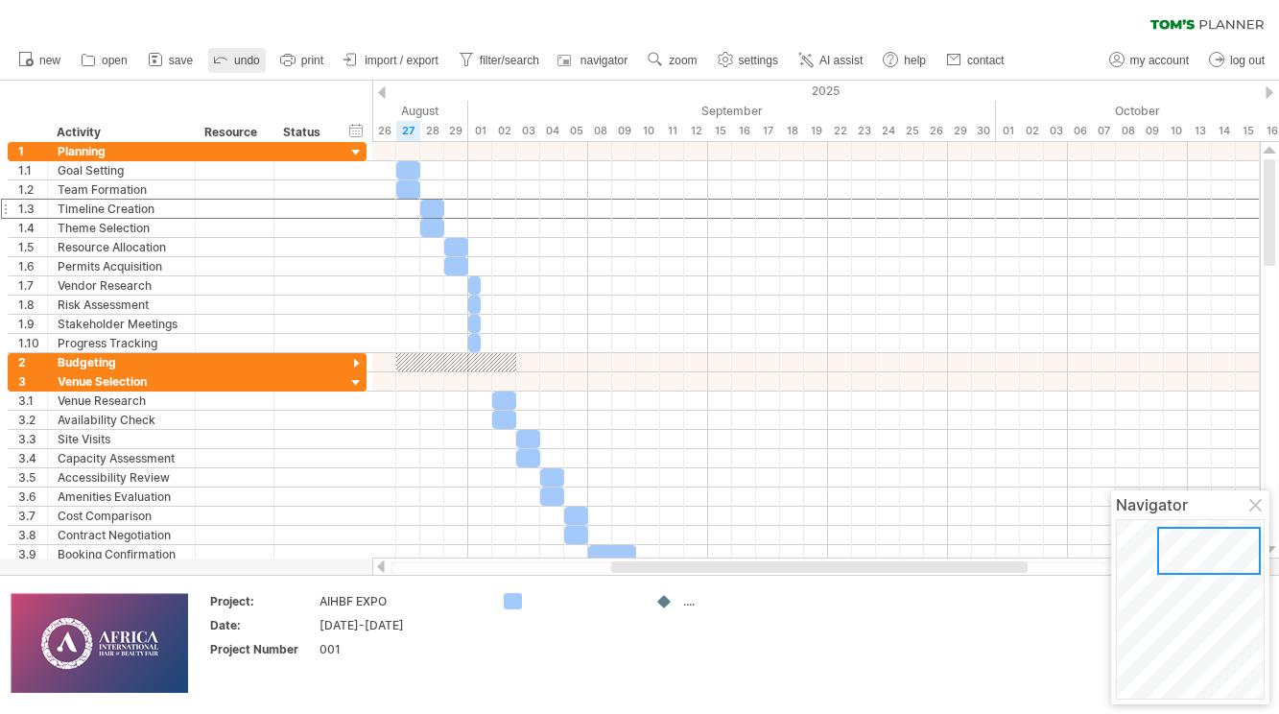
click at [237, 58] on span "undo" at bounding box center [247, 60] width 26 height 13
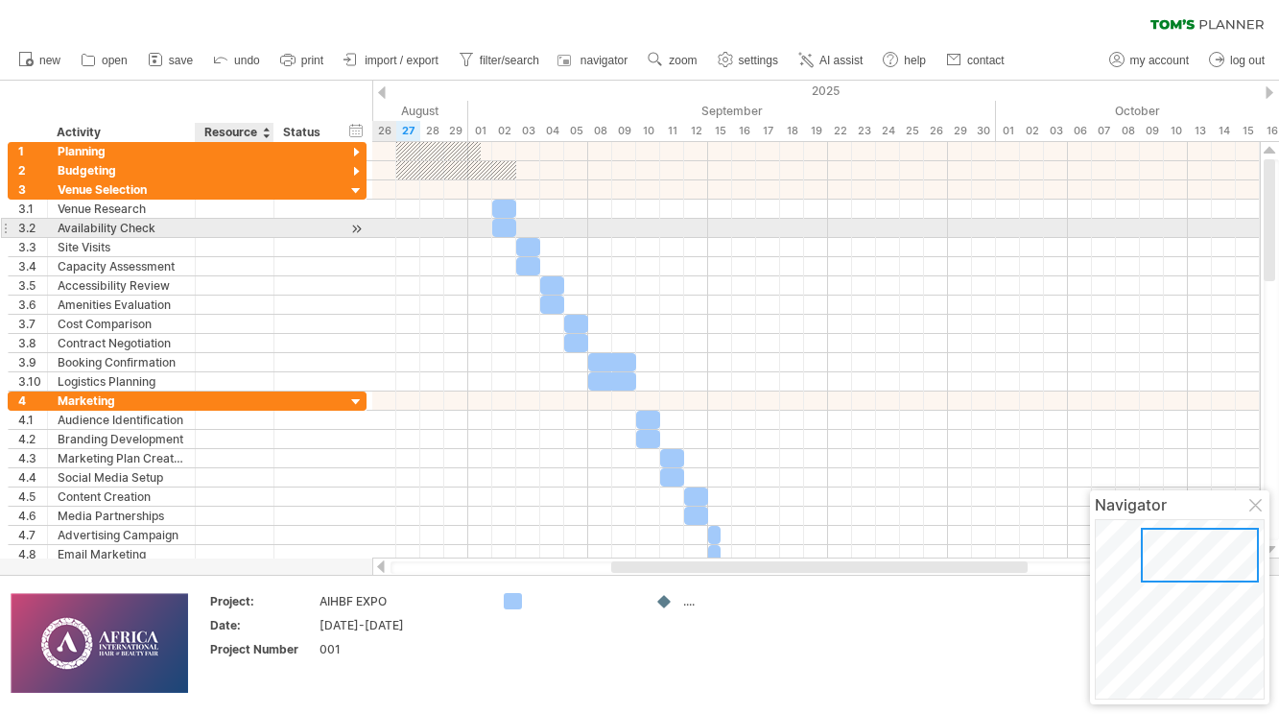
click at [261, 228] on div at bounding box center [234, 228] width 59 height 18
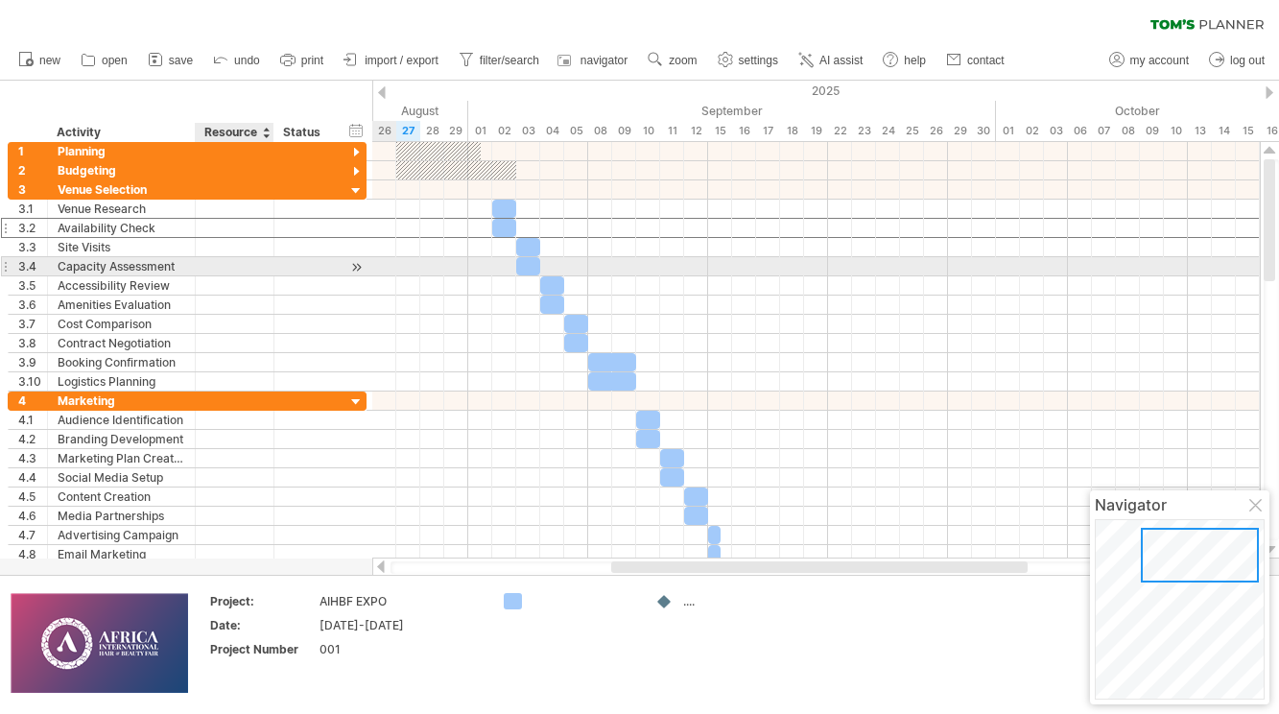
click at [280, 268] on div at bounding box center [305, 266] width 62 height 18
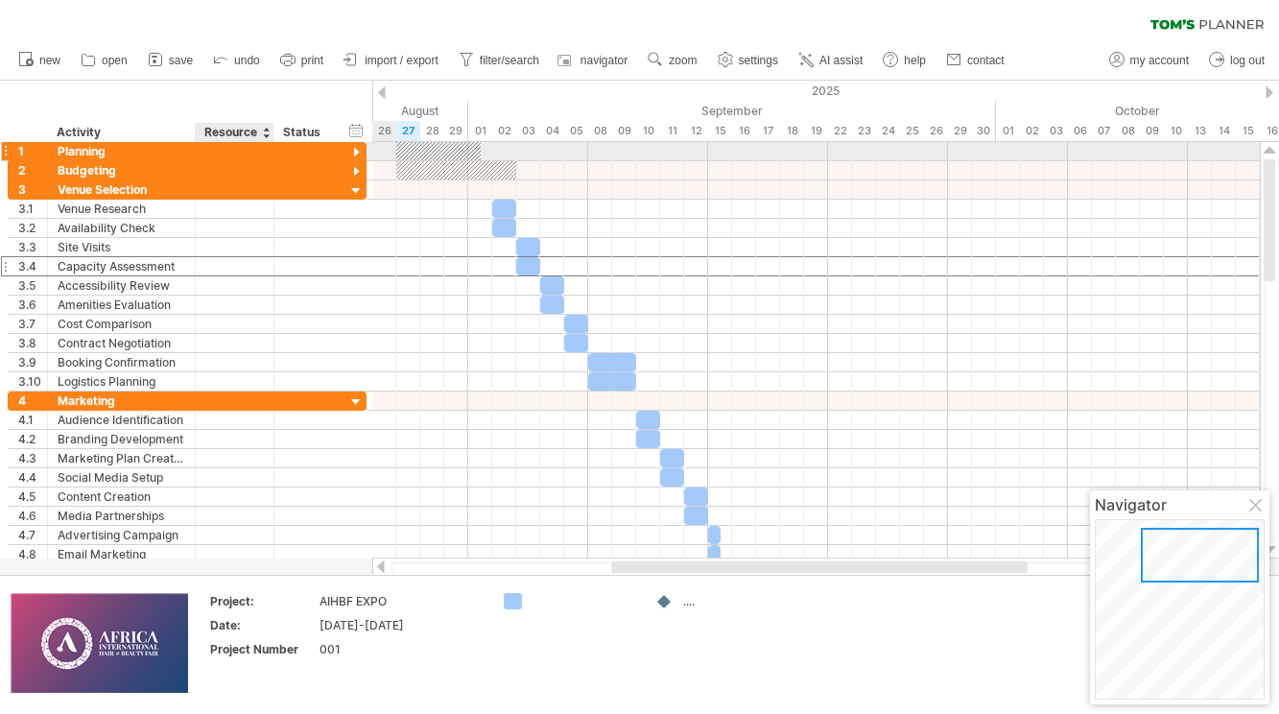
click at [255, 156] on div at bounding box center [234, 151] width 59 height 18
click at [356, 151] on div at bounding box center [356, 153] width 18 height 18
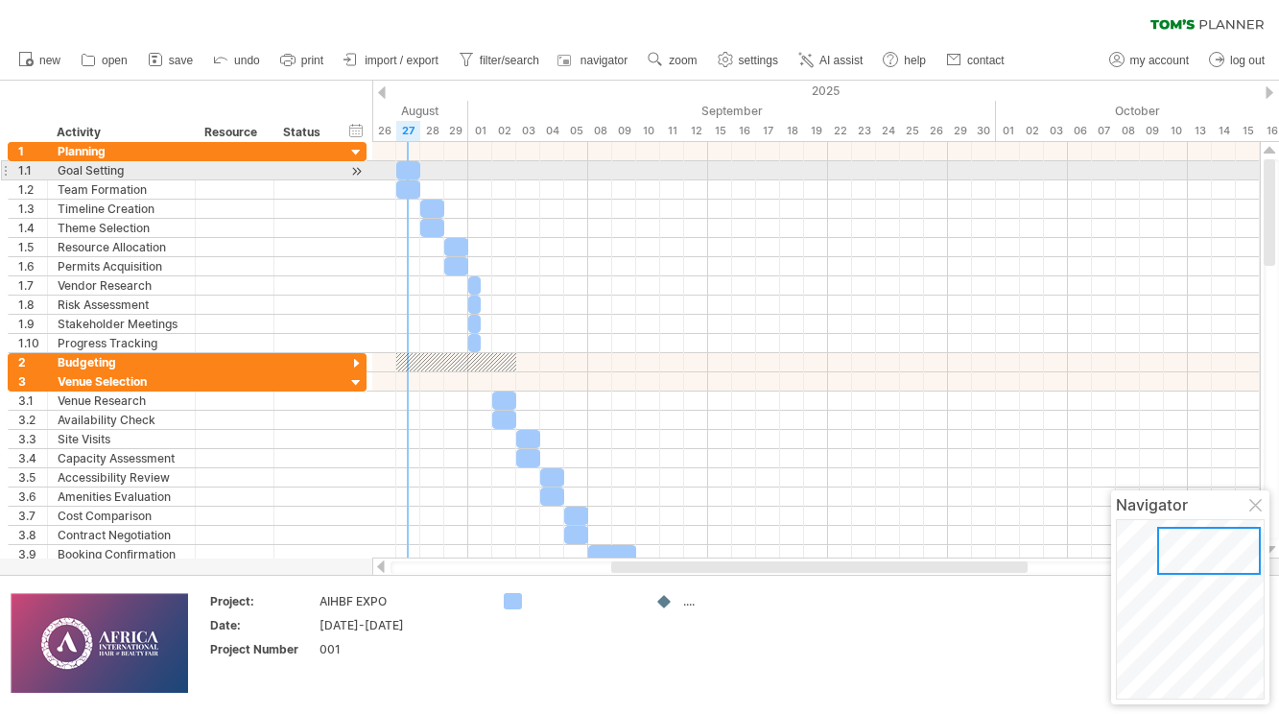
click at [410, 168] on div at bounding box center [408, 170] width 24 height 18
click at [409, 172] on div "****" at bounding box center [408, 170] width 24 height 18
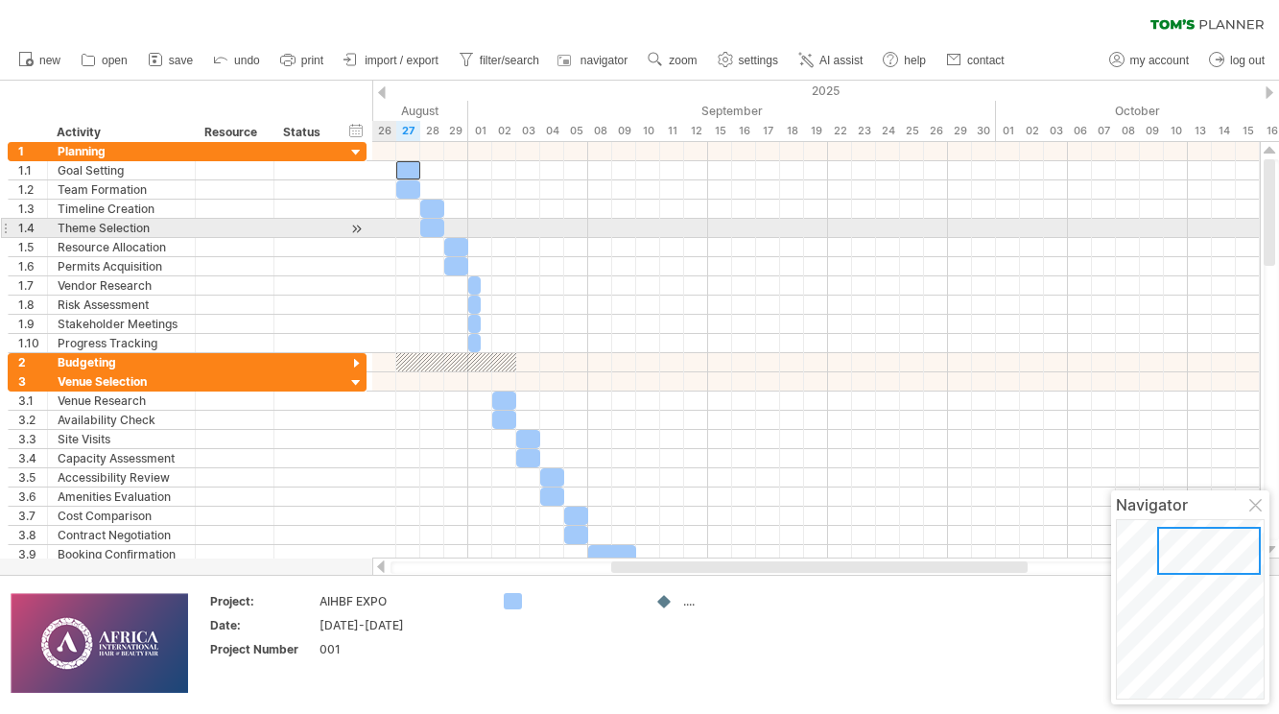
click at [383, 225] on div at bounding box center [815, 228] width 887 height 19
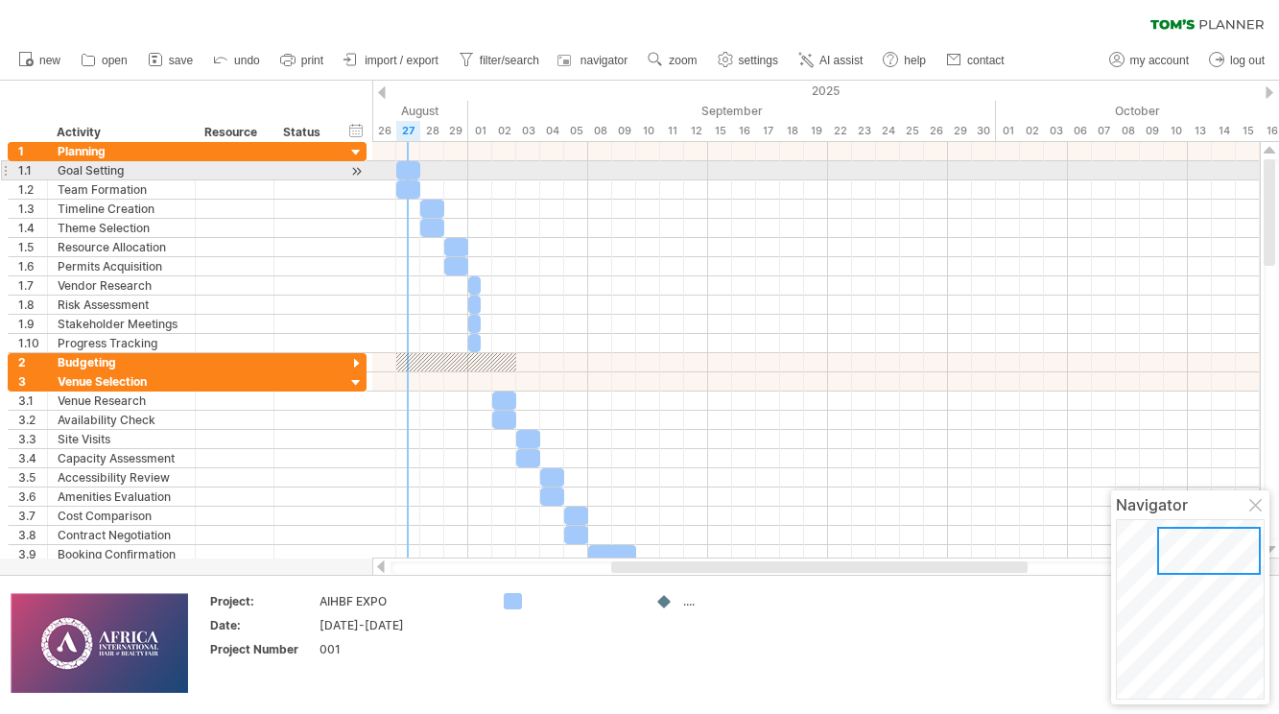
click at [412, 174] on div at bounding box center [408, 170] width 24 height 18
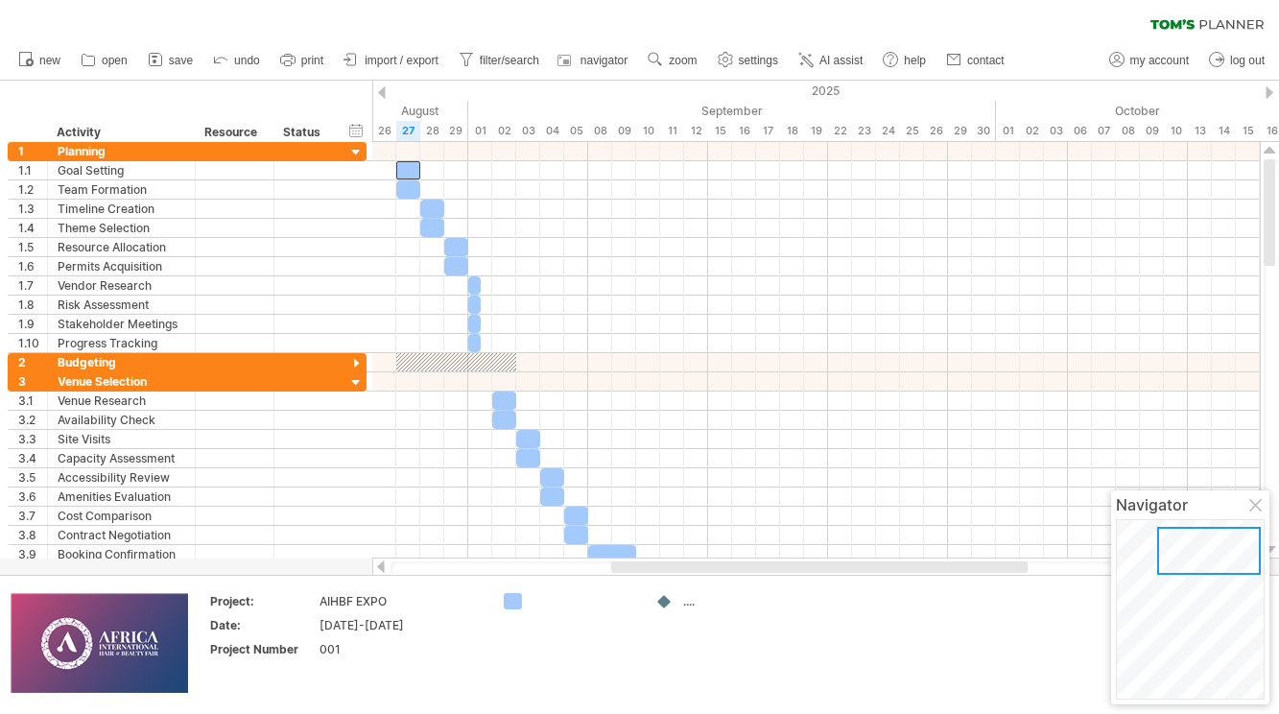
click at [691, 604] on div "...." at bounding box center [735, 601] width 105 height 16
click at [664, 601] on div "Trying to reach [DOMAIN_NAME] Connected again... processing file clear filter" at bounding box center [639, 357] width 1279 height 714
click at [511, 604] on div "Trying to reach [DOMAIN_NAME] Connected again... processing file clear filter" at bounding box center [639, 357] width 1279 height 714
click at [511, 604] on div at bounding box center [513, 602] width 19 height 18
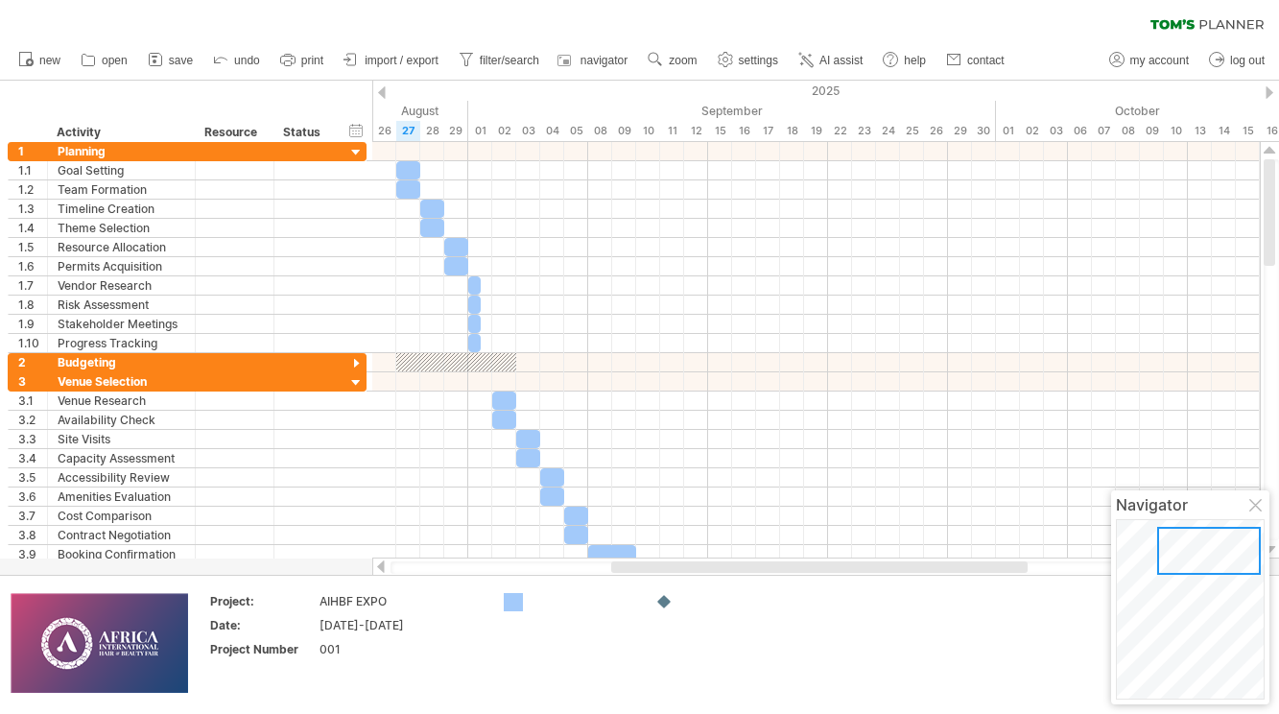
click at [511, 604] on div at bounding box center [513, 602] width 19 height 18
click at [511, 604] on div "Trying to reach [DOMAIN_NAME] Connected again... processing file clear filter" at bounding box center [639, 357] width 1279 height 714
click at [511, 604] on div at bounding box center [513, 602] width 19 height 18
click at [764, 63] on span "settings" at bounding box center [758, 60] width 39 height 13
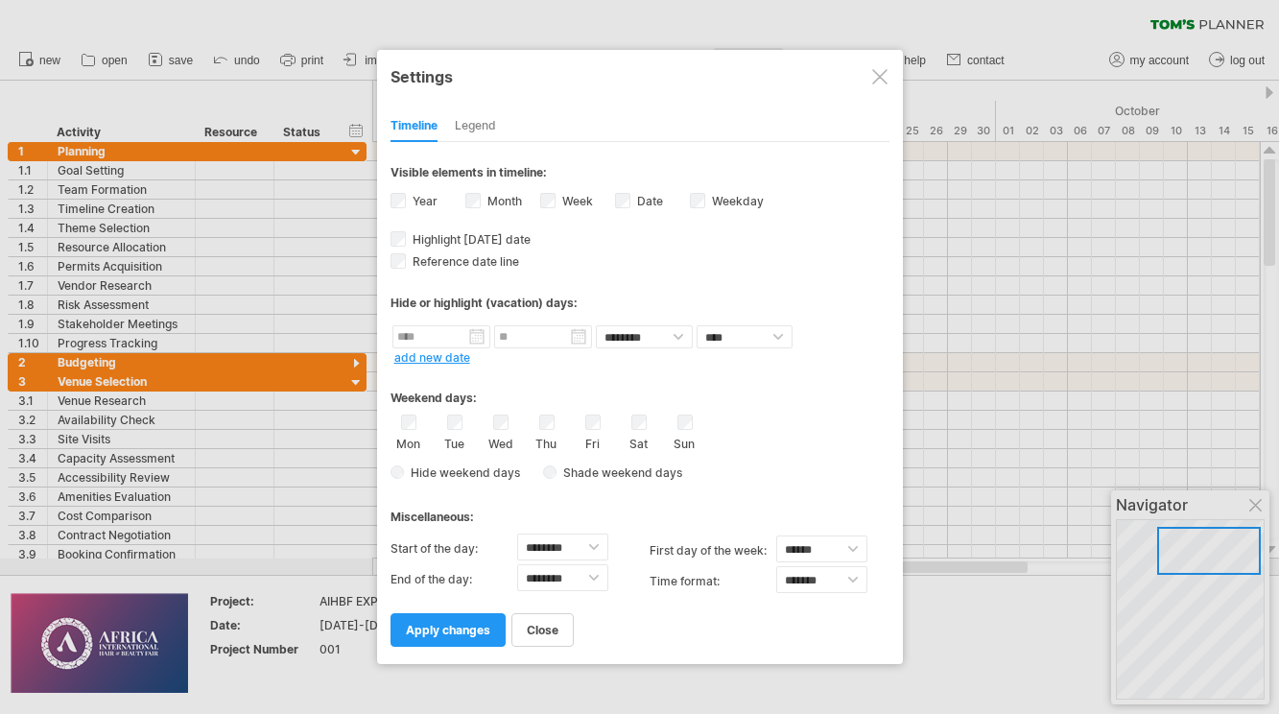
select select "*"
select select "**"
click at [553, 479] on span "Shade weekend days" at bounding box center [612, 472] width 139 height 14
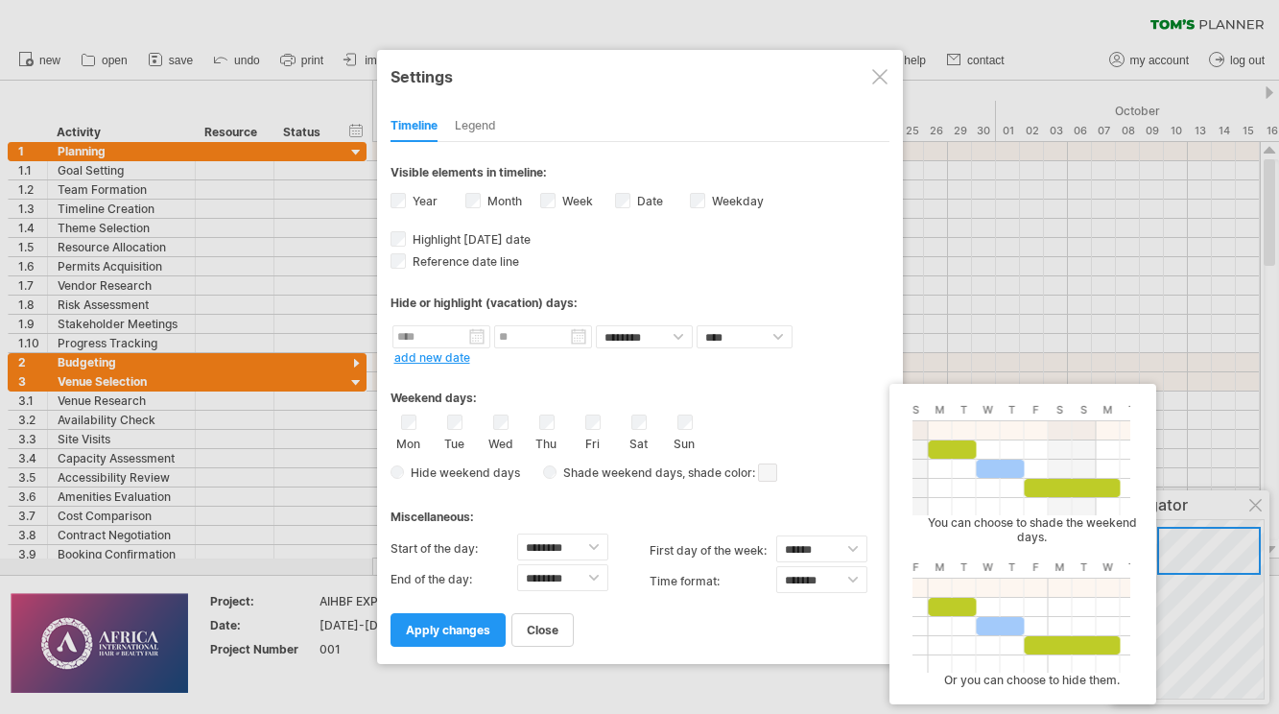
click at [769, 478] on span at bounding box center [767, 472] width 19 height 18
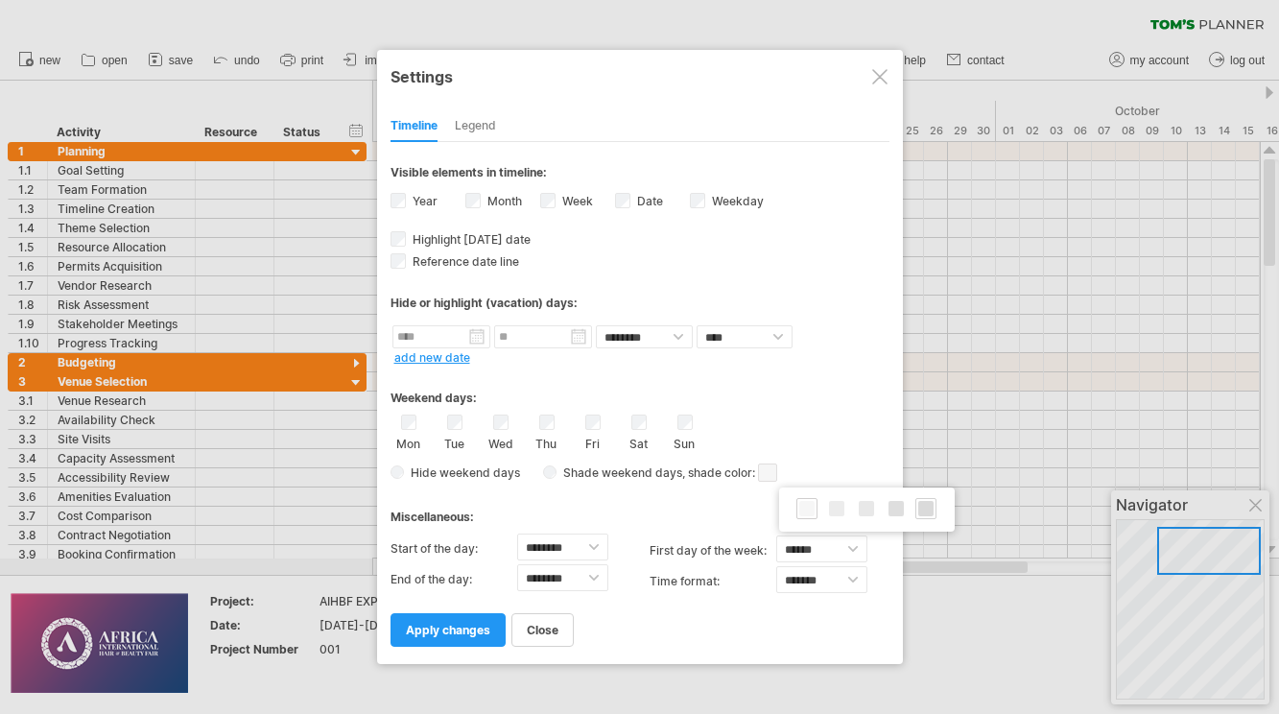
click at [929, 508] on span at bounding box center [925, 508] width 15 height 15
click at [475, 632] on span "apply changes" at bounding box center [448, 630] width 84 height 14
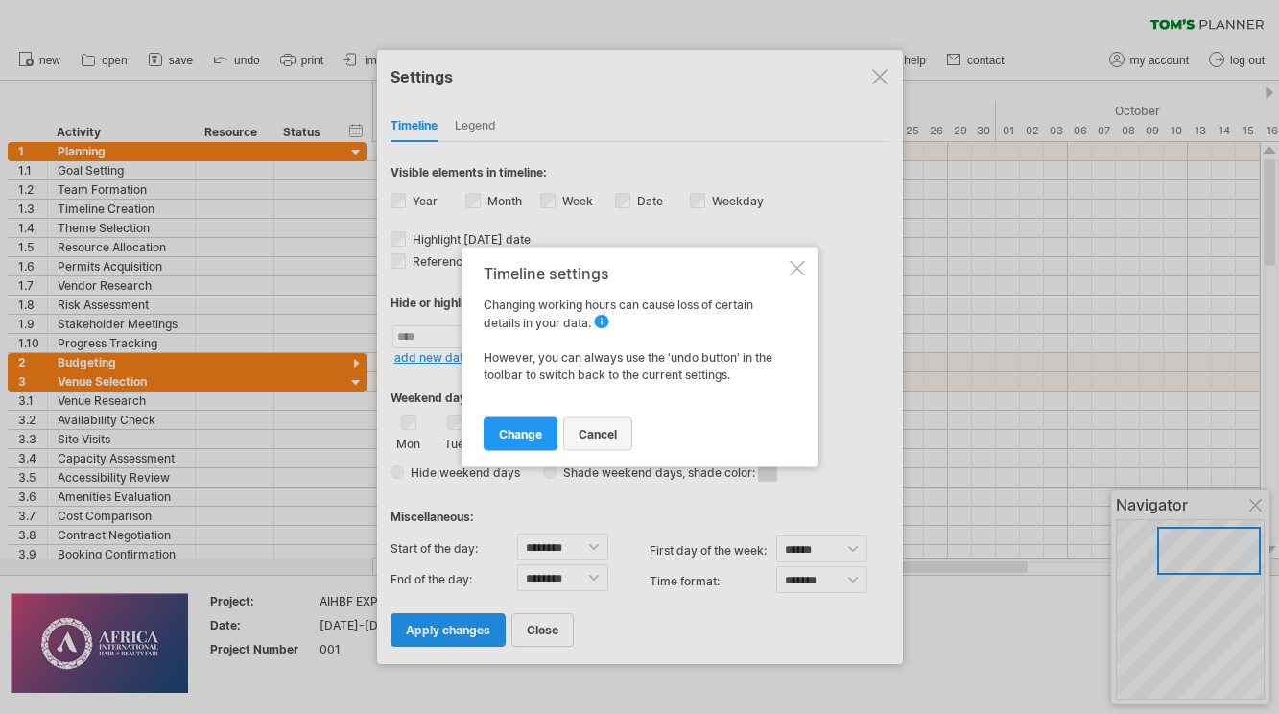
click at [594, 438] on span "cancel" at bounding box center [598, 434] width 38 height 14
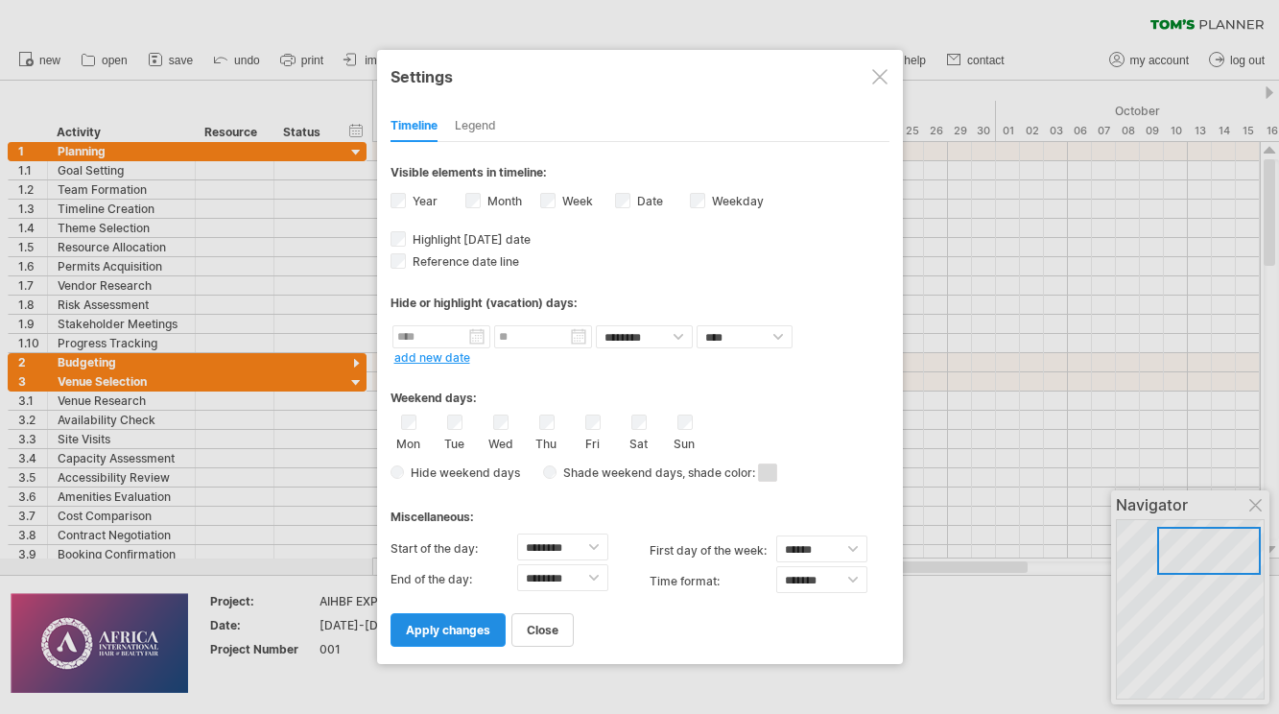
click at [472, 628] on span "apply changes" at bounding box center [448, 630] width 84 height 14
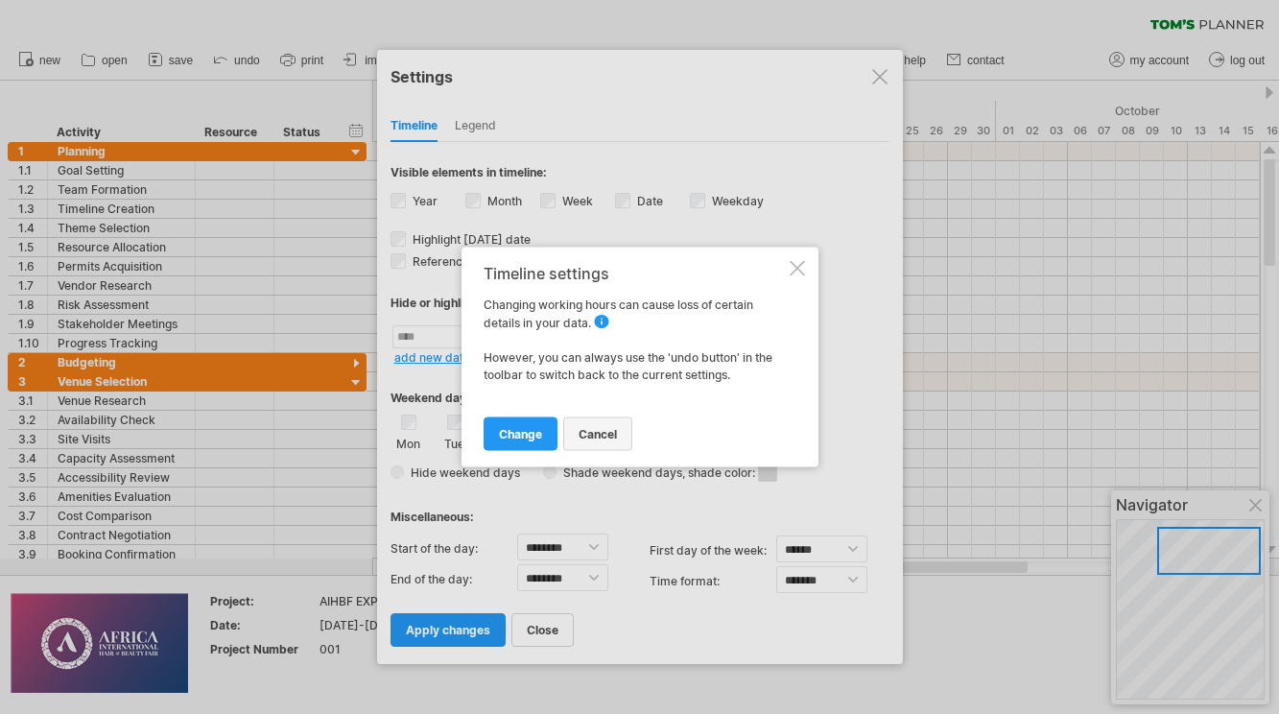
click at [587, 434] on span "cancel" at bounding box center [598, 434] width 38 height 14
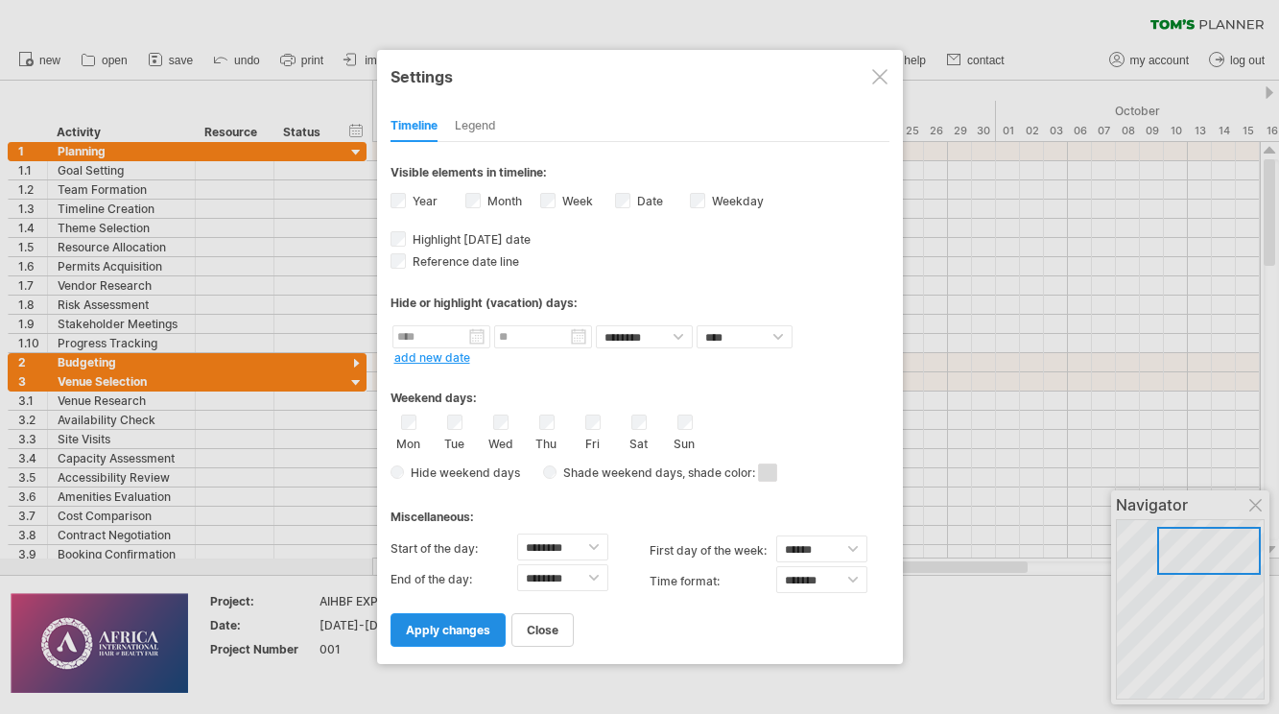
click at [483, 626] on span "apply changes" at bounding box center [448, 630] width 84 height 14
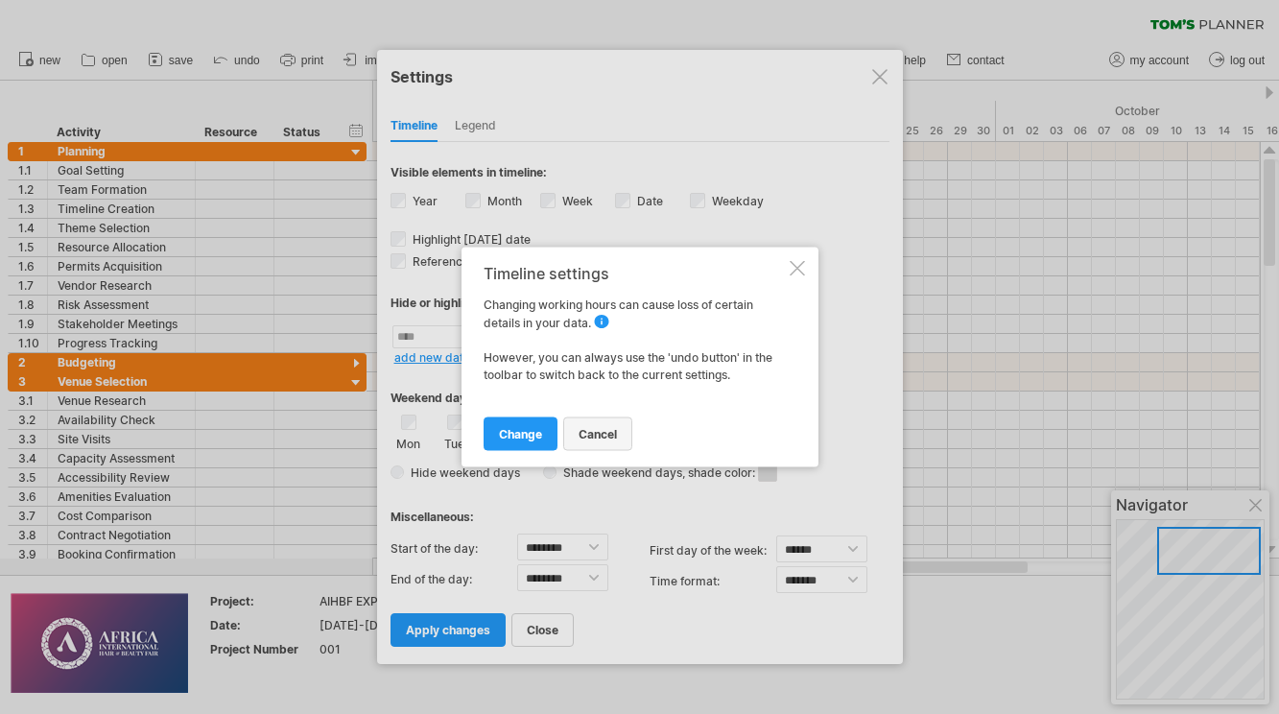
click at [600, 430] on span "cancel" at bounding box center [598, 434] width 38 height 14
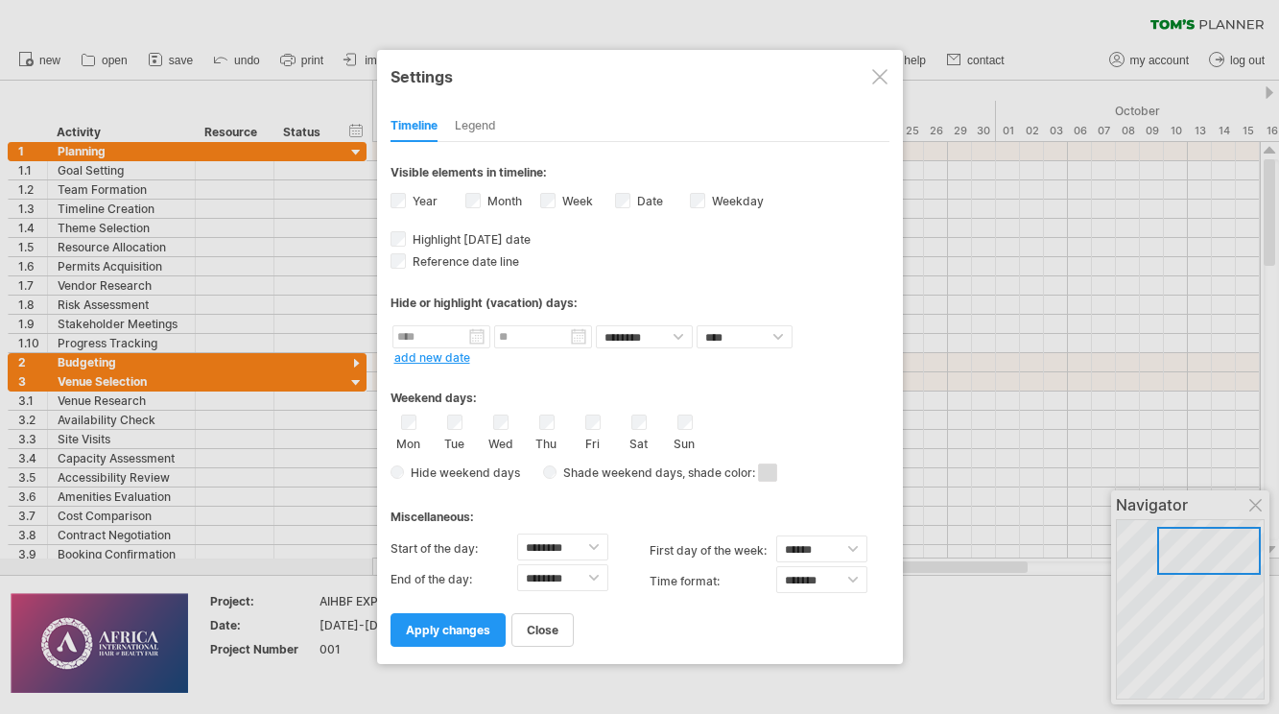
click at [881, 81] on div at bounding box center [879, 76] width 15 height 15
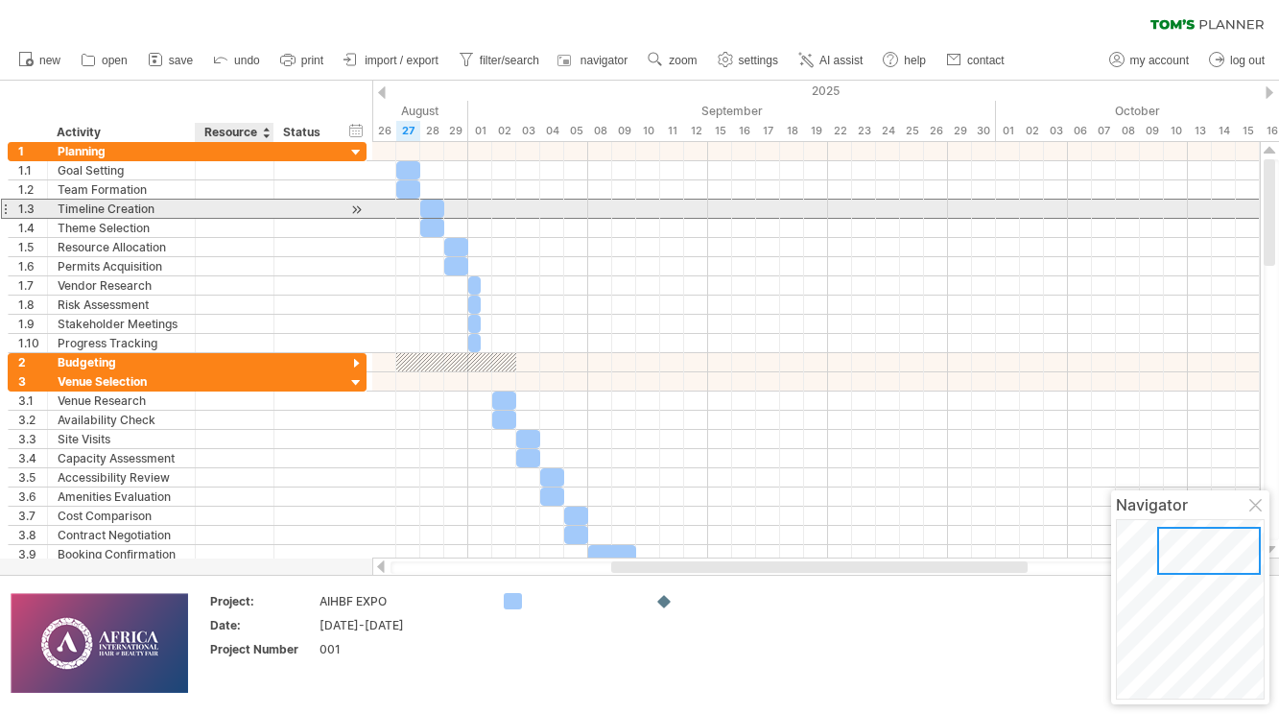
click at [244, 204] on div at bounding box center [234, 209] width 59 height 18
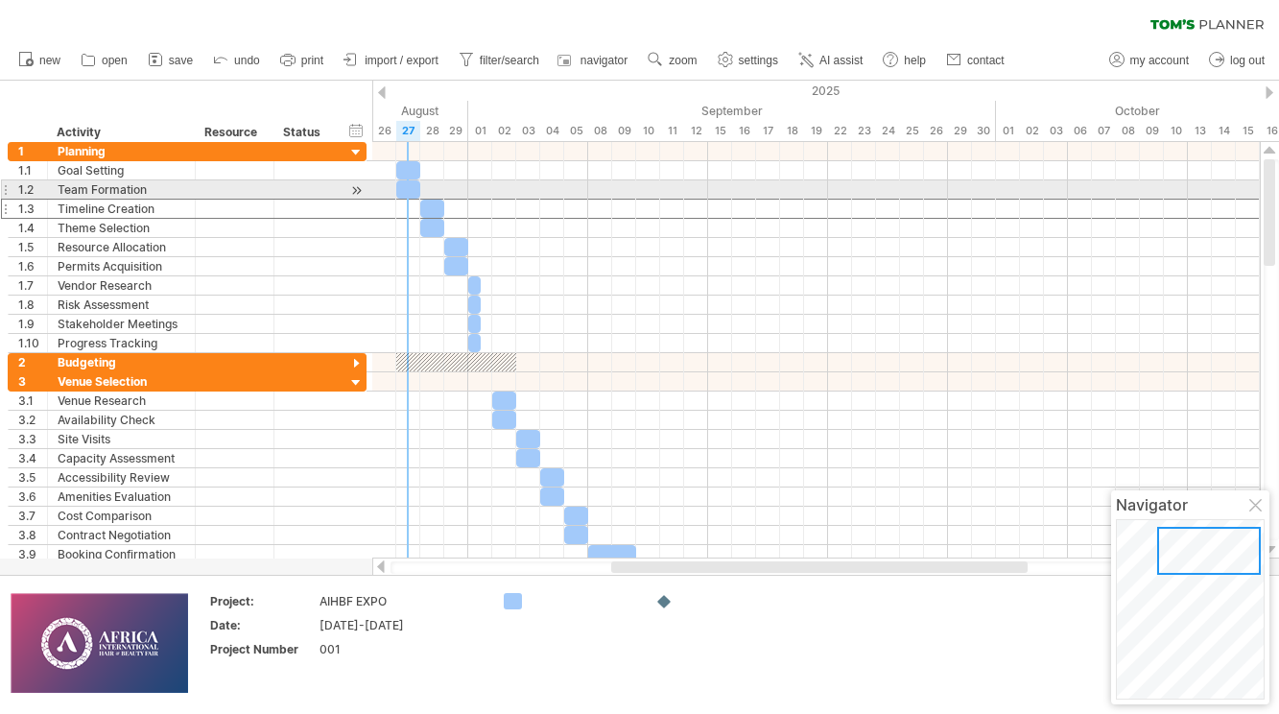
click at [412, 180] on div at bounding box center [408, 189] width 24 height 18
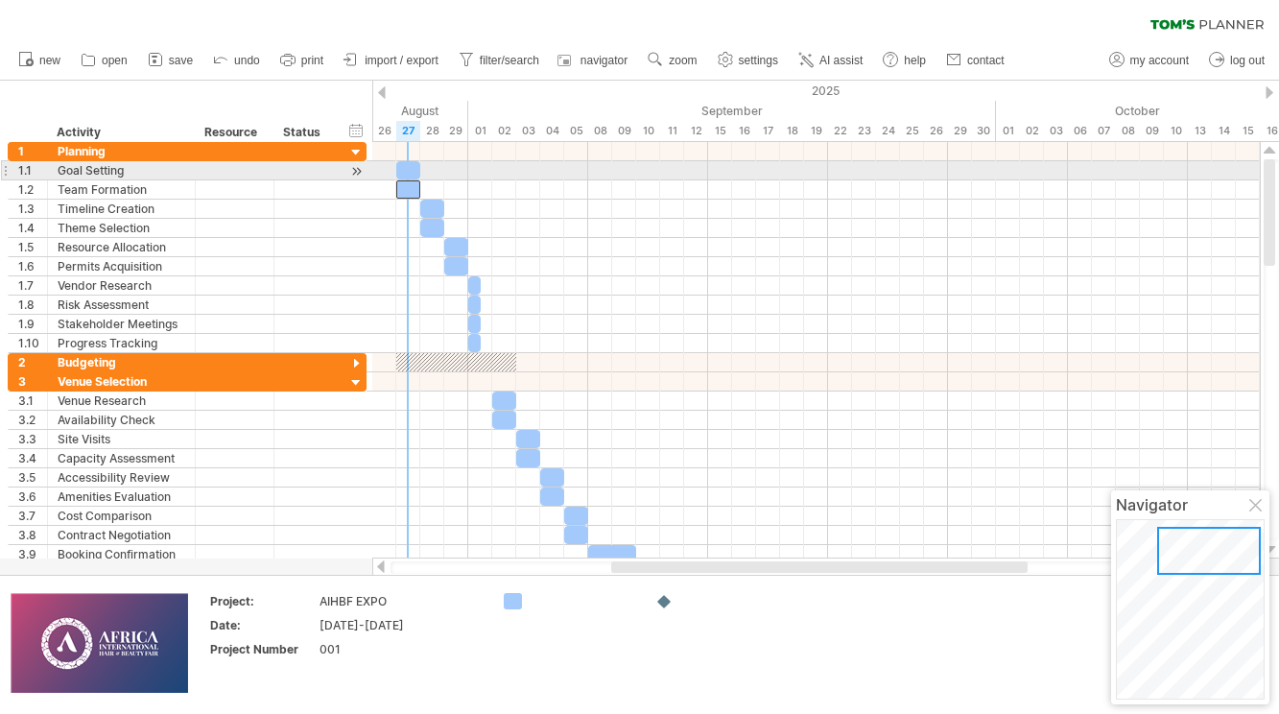
click at [412, 165] on div at bounding box center [408, 170] width 24 height 18
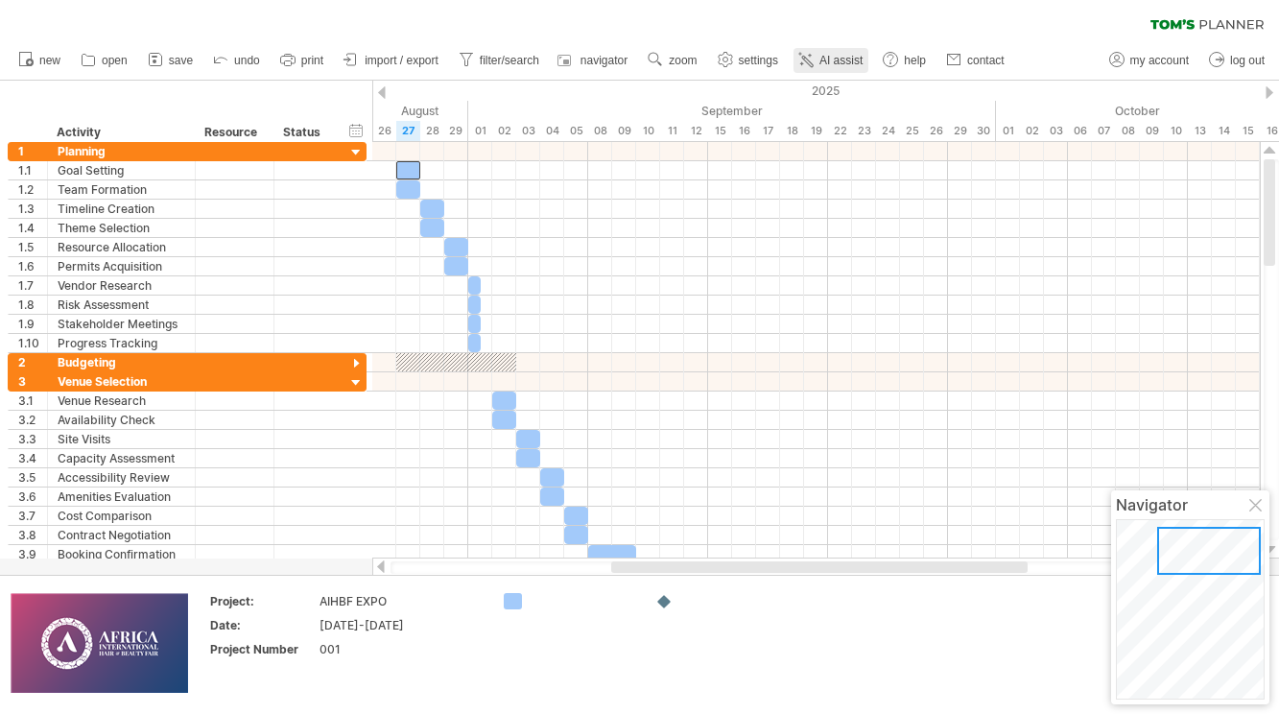
click at [839, 65] on span "AI assist" at bounding box center [840, 60] width 43 height 13
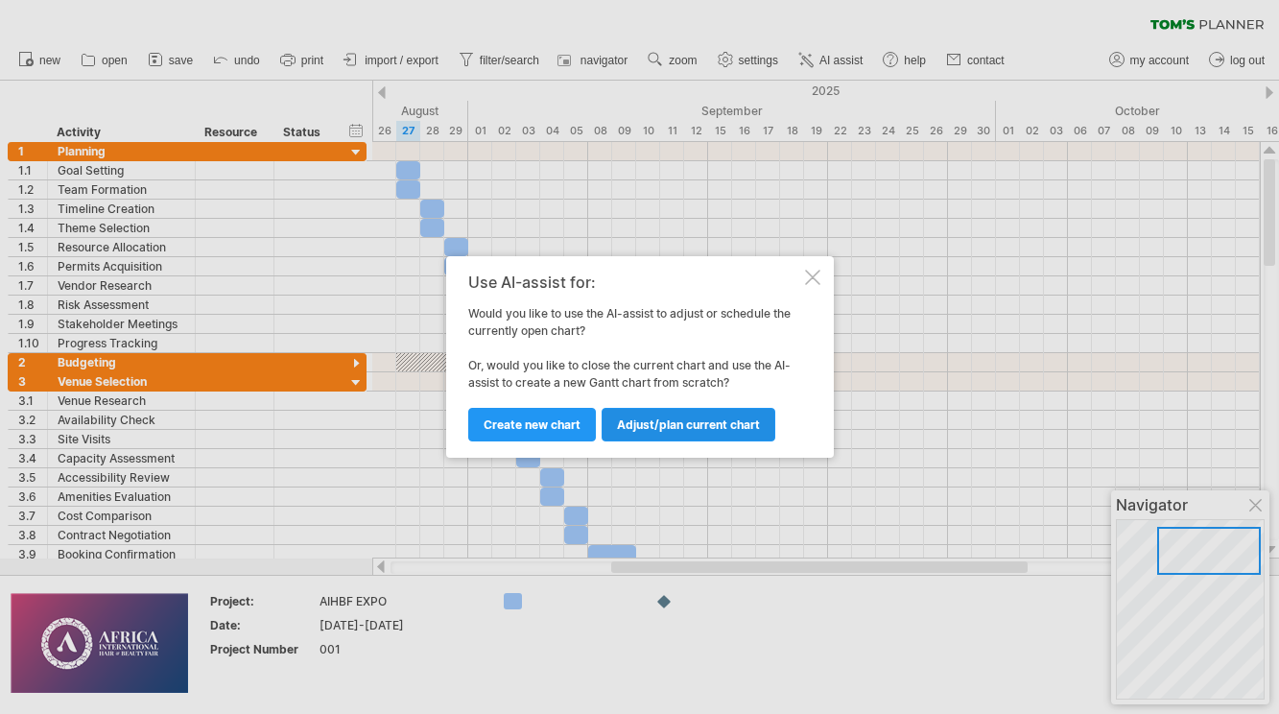
click at [662, 426] on span "Adjust/plan current chart" at bounding box center [688, 424] width 143 height 14
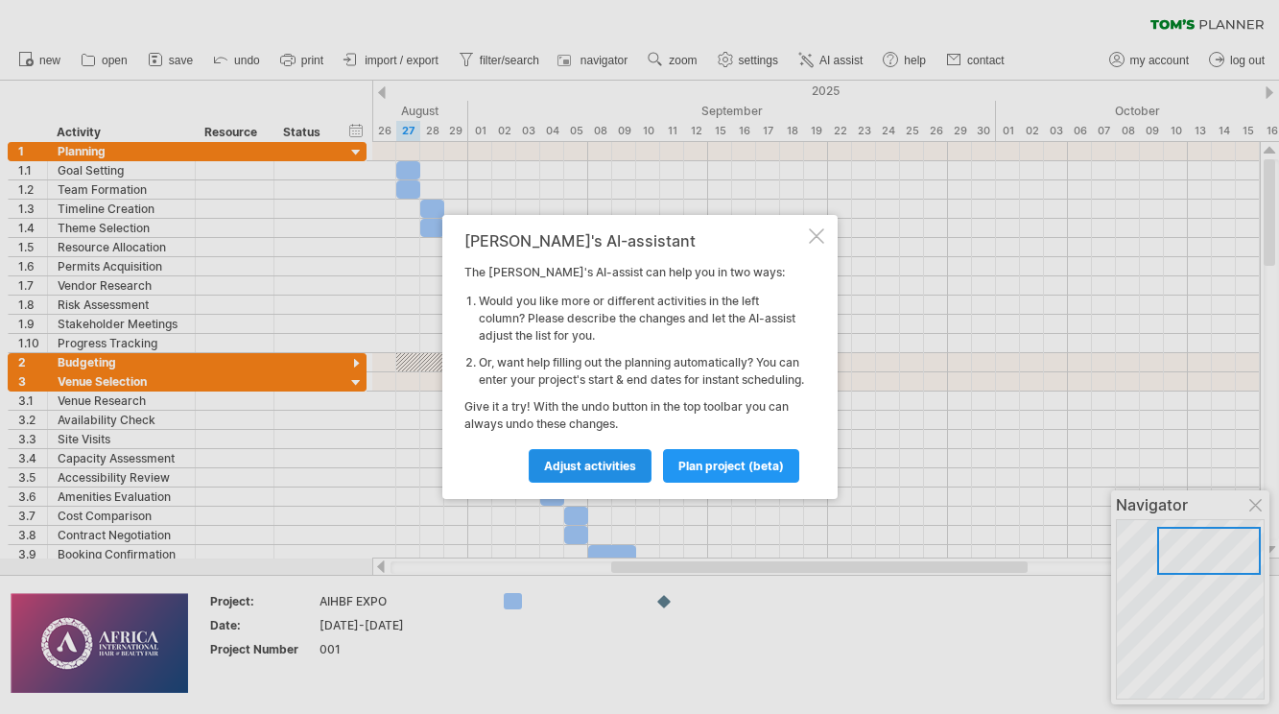
click at [626, 473] on span "Adjust activities" at bounding box center [590, 466] width 92 height 14
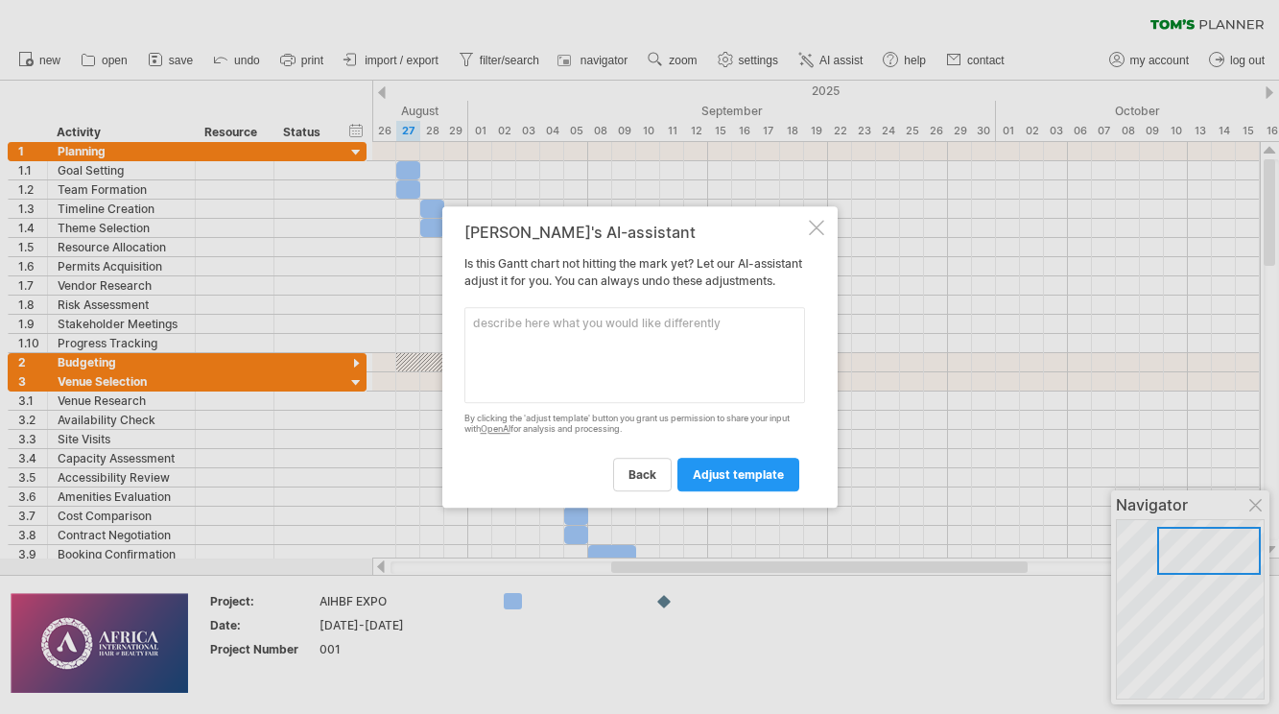
click at [493, 340] on textarea at bounding box center [634, 355] width 341 height 96
type textarea "goal setting is done, how to make a note"
click at [712, 477] on span "adjust template" at bounding box center [738, 474] width 91 height 14
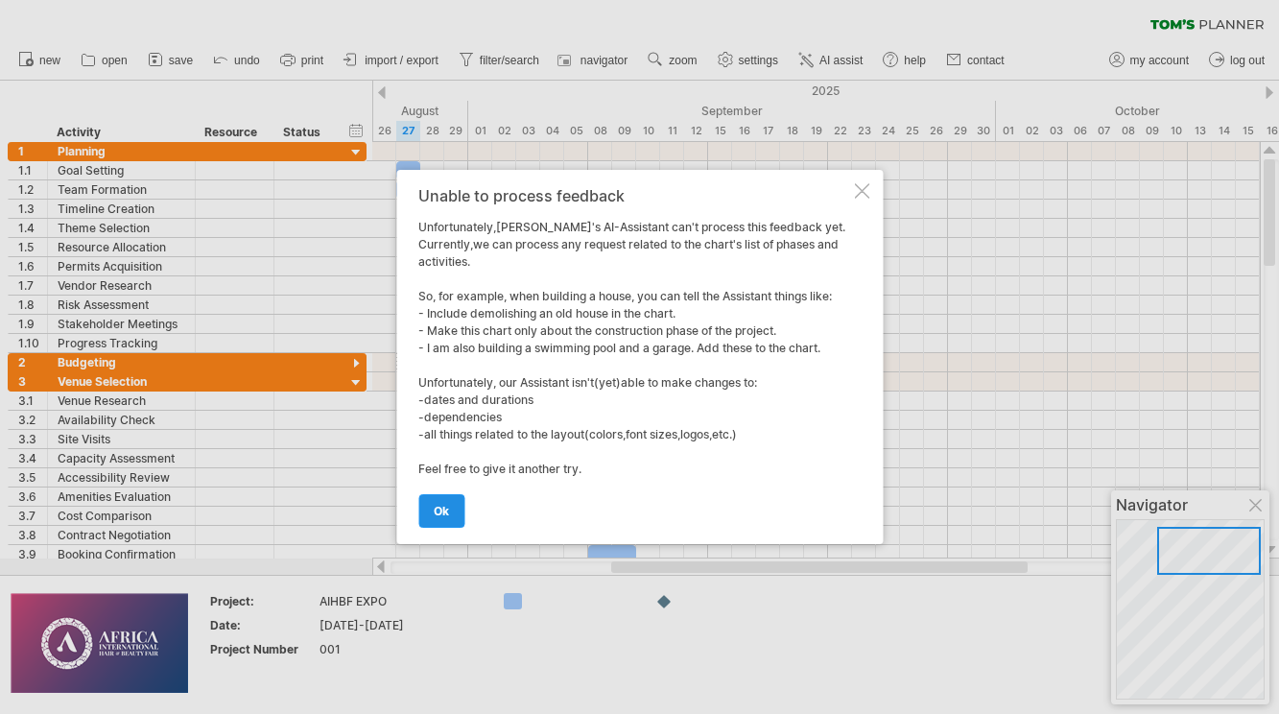
click at [442, 507] on span "ok" at bounding box center [441, 511] width 15 height 14
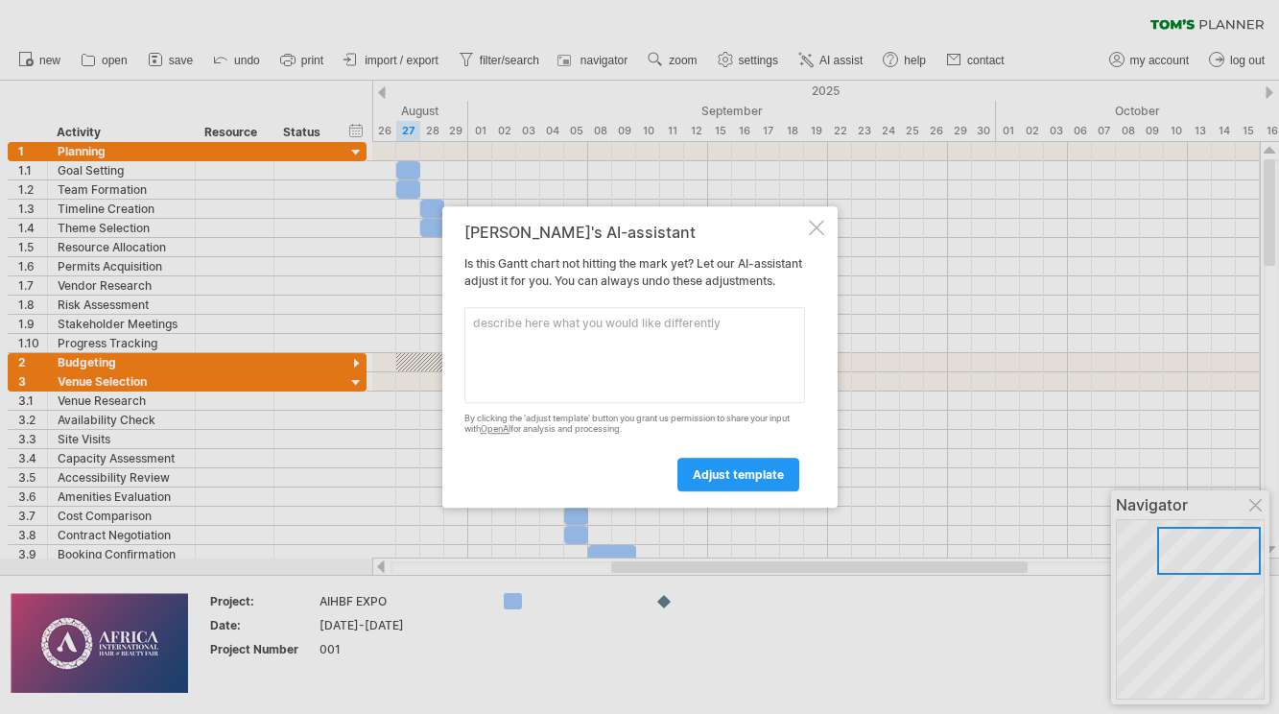
click at [513, 330] on textarea at bounding box center [634, 355] width 341 height 96
click at [819, 220] on div at bounding box center [816, 227] width 15 height 15
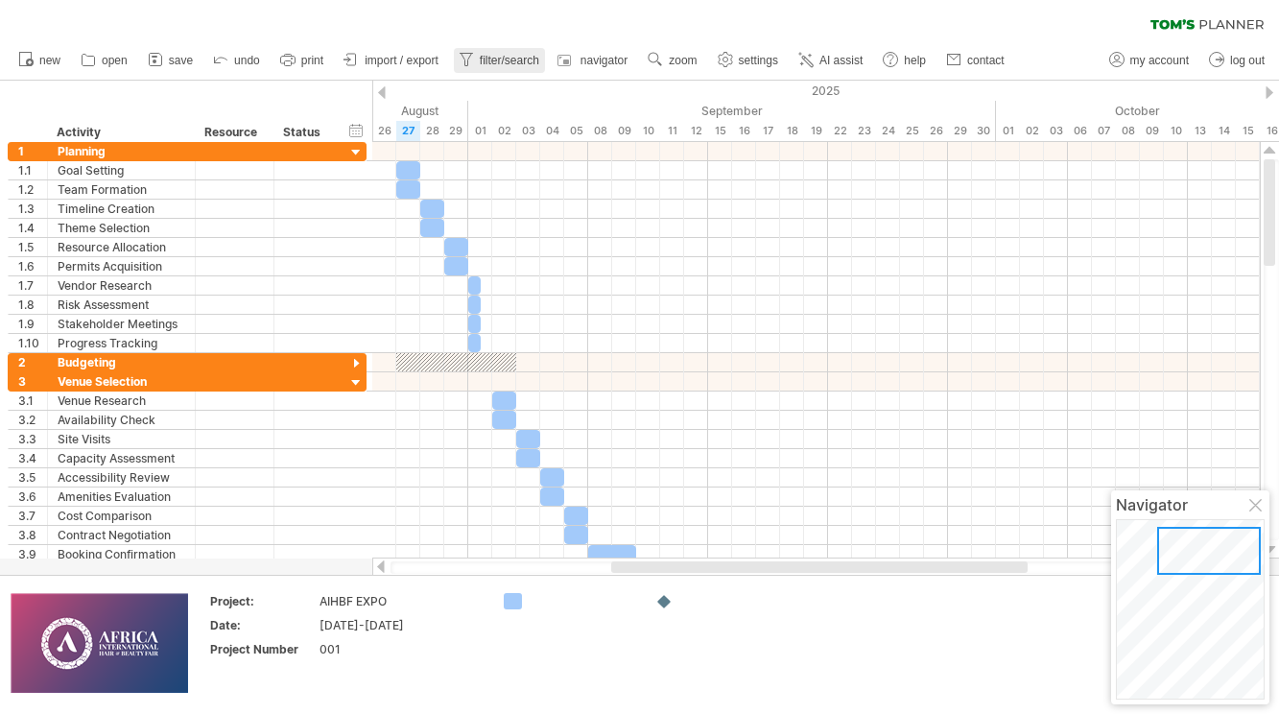
click at [492, 63] on span "filter/search" at bounding box center [509, 60] width 59 height 13
type input "**********"
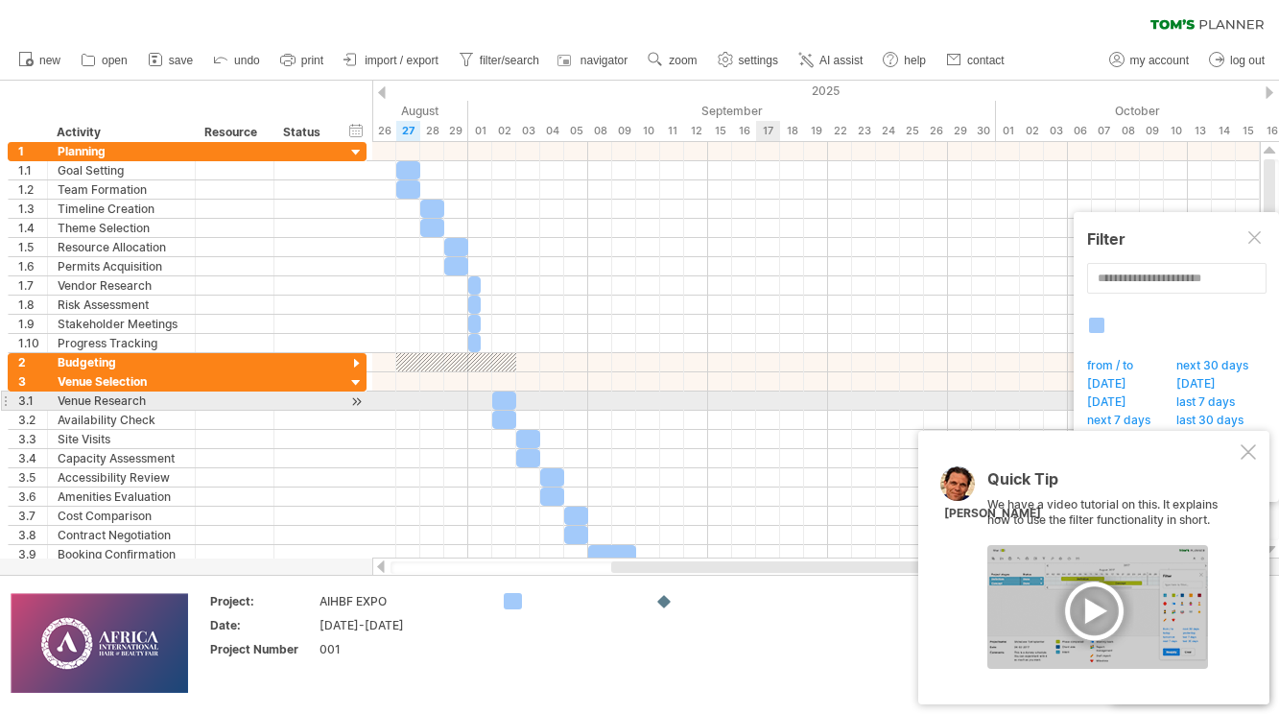
drag, startPoint x: 1028, startPoint y: 447, endPoint x: 776, endPoint y: 397, distance: 257.2
click at [776, 397] on div "Trying to reach [DOMAIN_NAME] Connected again... clear filter new open" at bounding box center [639, 357] width 1279 height 714
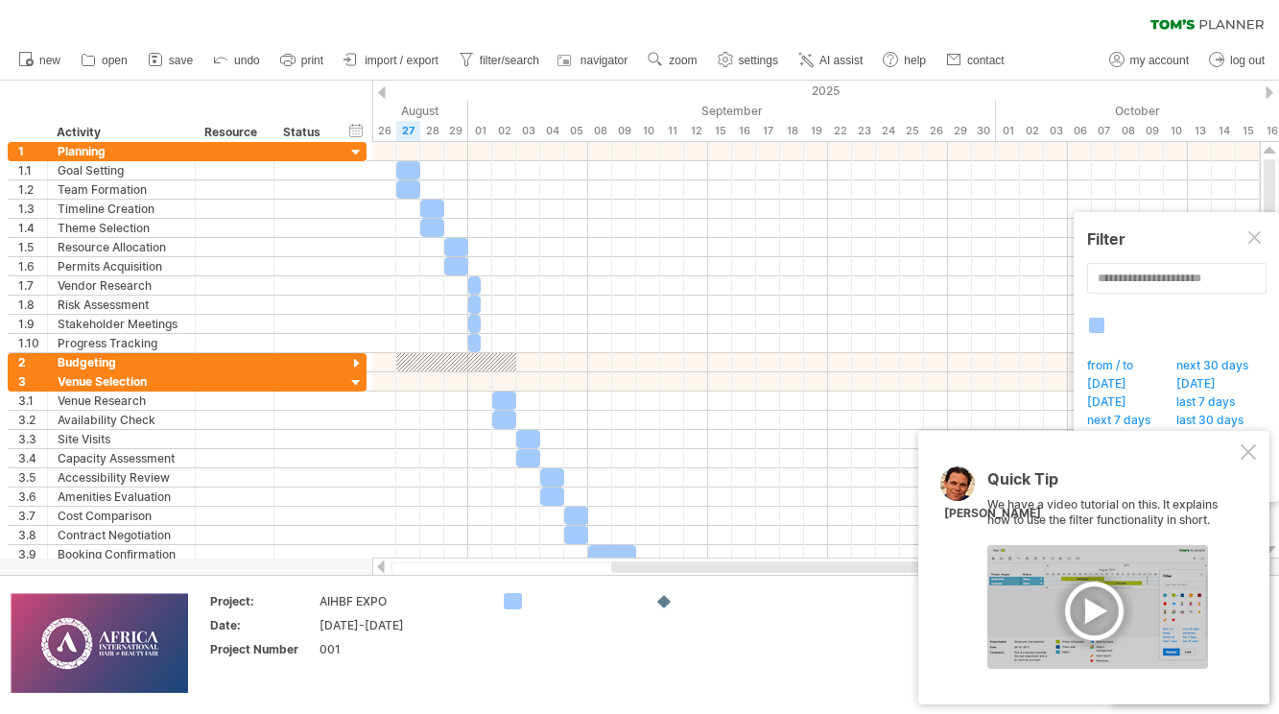
drag, startPoint x: 950, startPoint y: 618, endPoint x: 863, endPoint y: 616, distance: 86.4
click at [863, 616] on div "Trying to reach [DOMAIN_NAME] Connected again... clear filter new open" at bounding box center [639, 357] width 1279 height 714
click at [1097, 617] on div at bounding box center [1097, 607] width 221 height 124
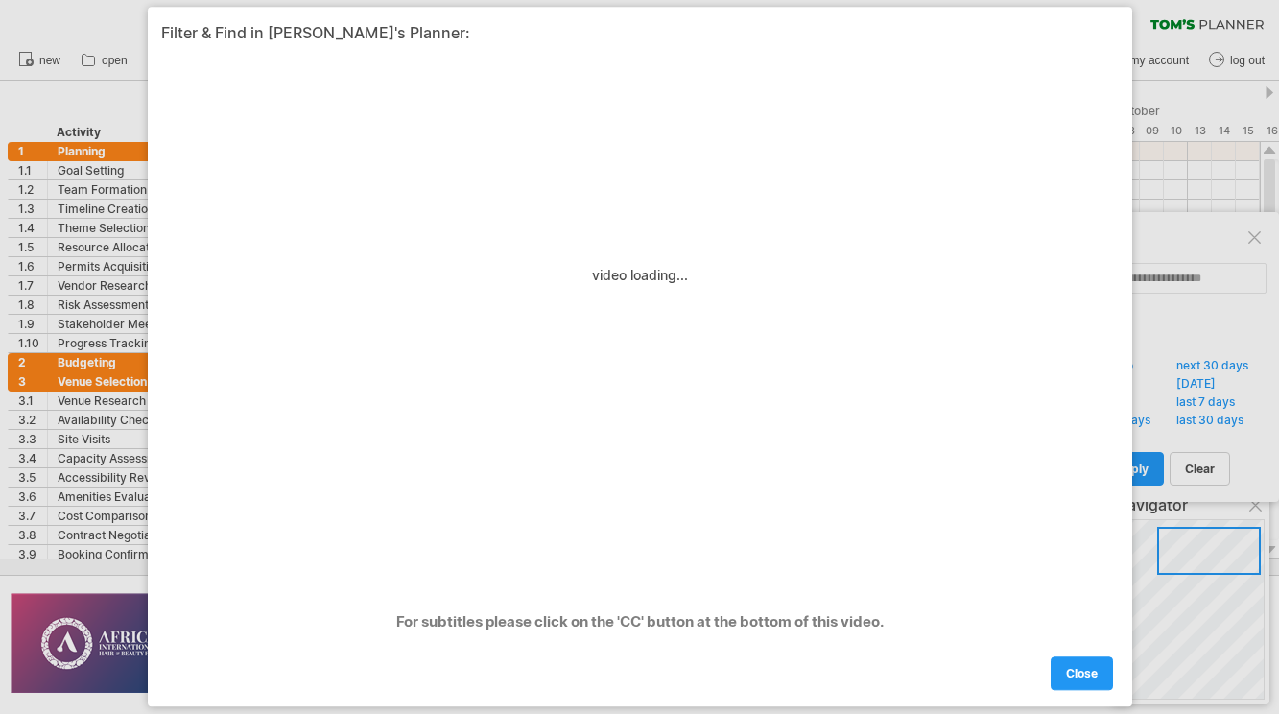
click at [102, 20] on div at bounding box center [639, 357] width 1279 height 714
click at [1099, 679] on link "close" at bounding box center [1082, 674] width 62 height 34
